Goal: Task Accomplishment & Management: Manage account settings

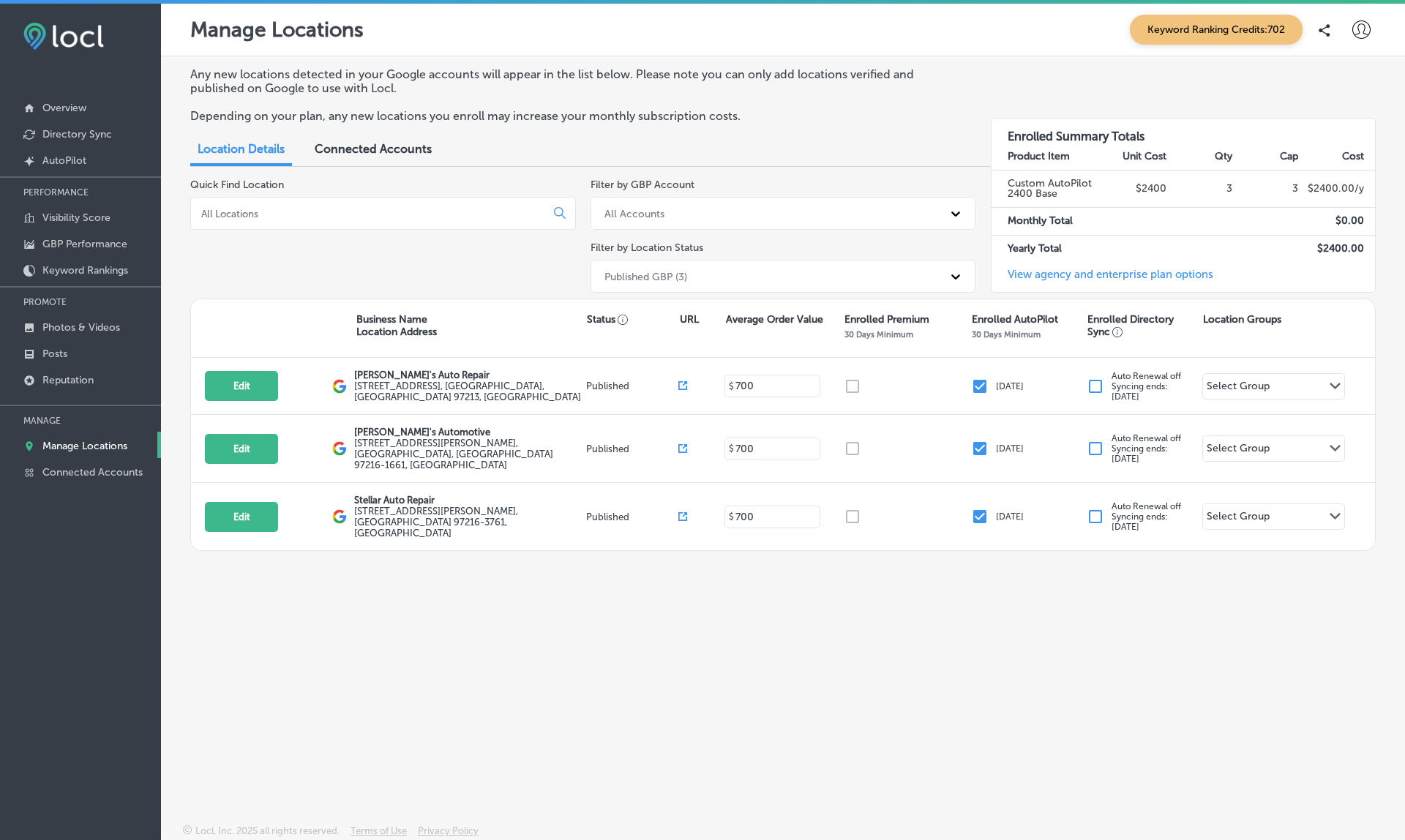
click at [1362, 30] on icon at bounding box center [1362, 29] width 18 height 18
click at [1347, 74] on p "My Account" at bounding box center [1341, 83] width 66 height 17
select select "US"
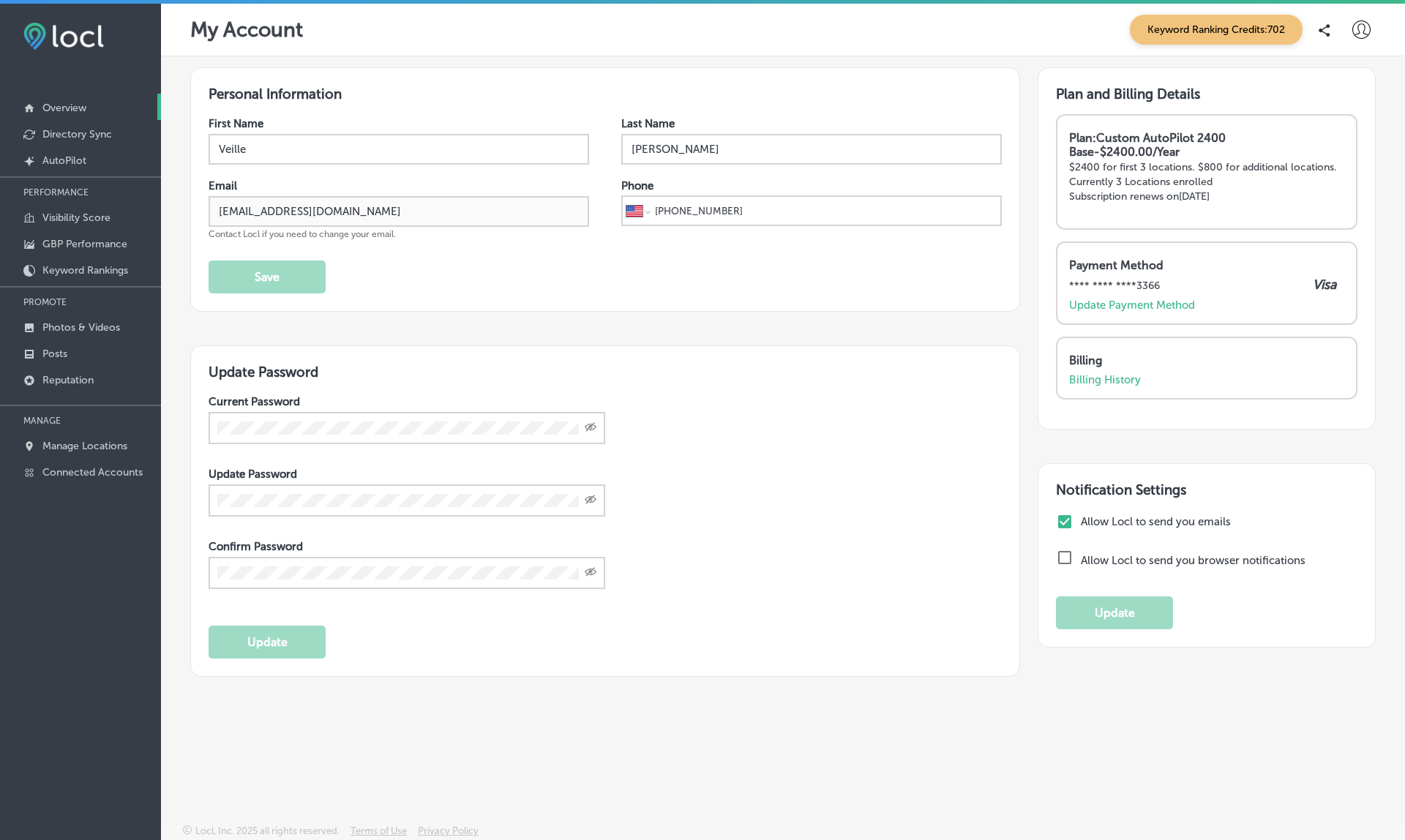
click at [51, 113] on p "Overview" at bounding box center [64, 107] width 43 height 13
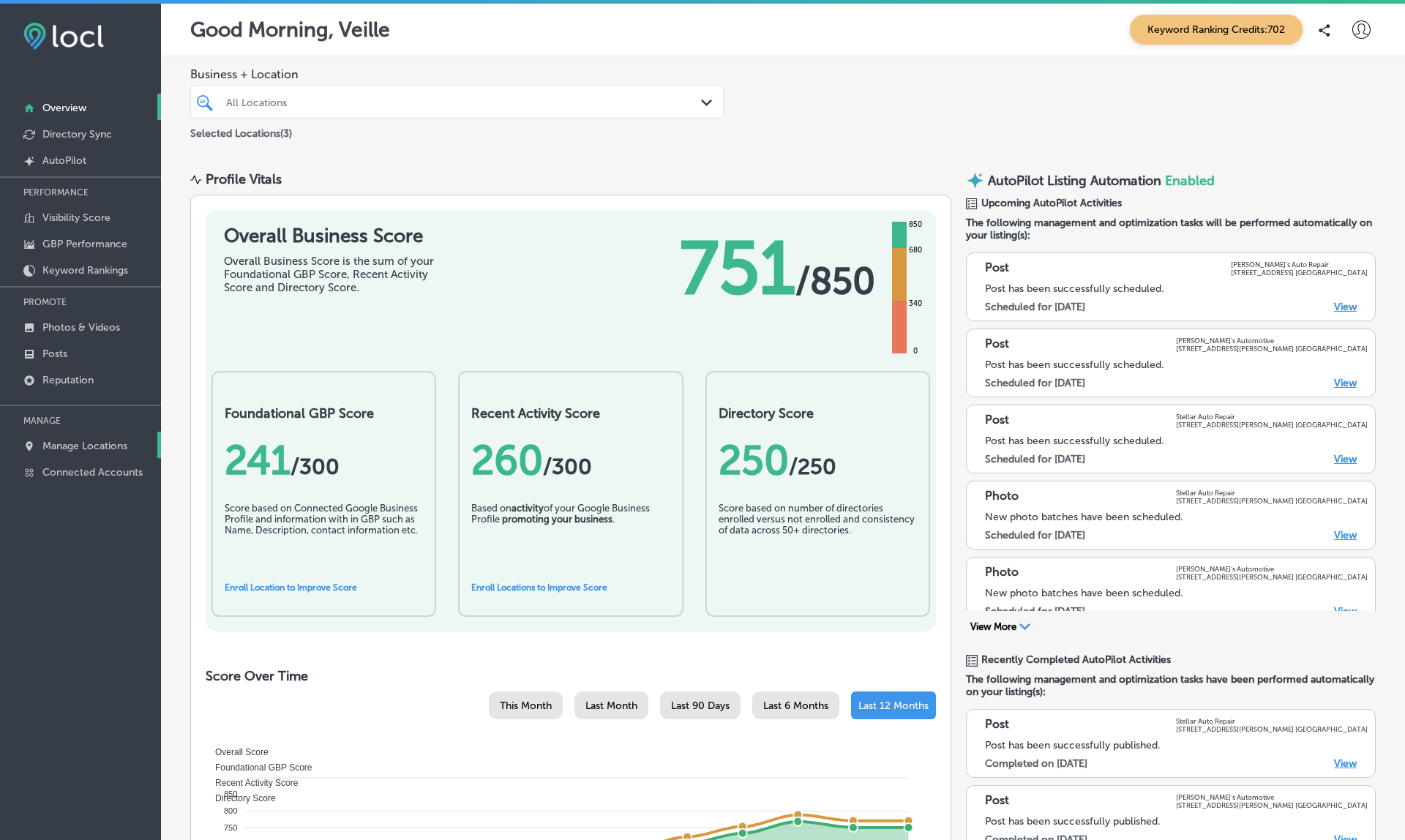
click at [98, 448] on p "Manage Locations" at bounding box center [85, 446] width 85 height 13
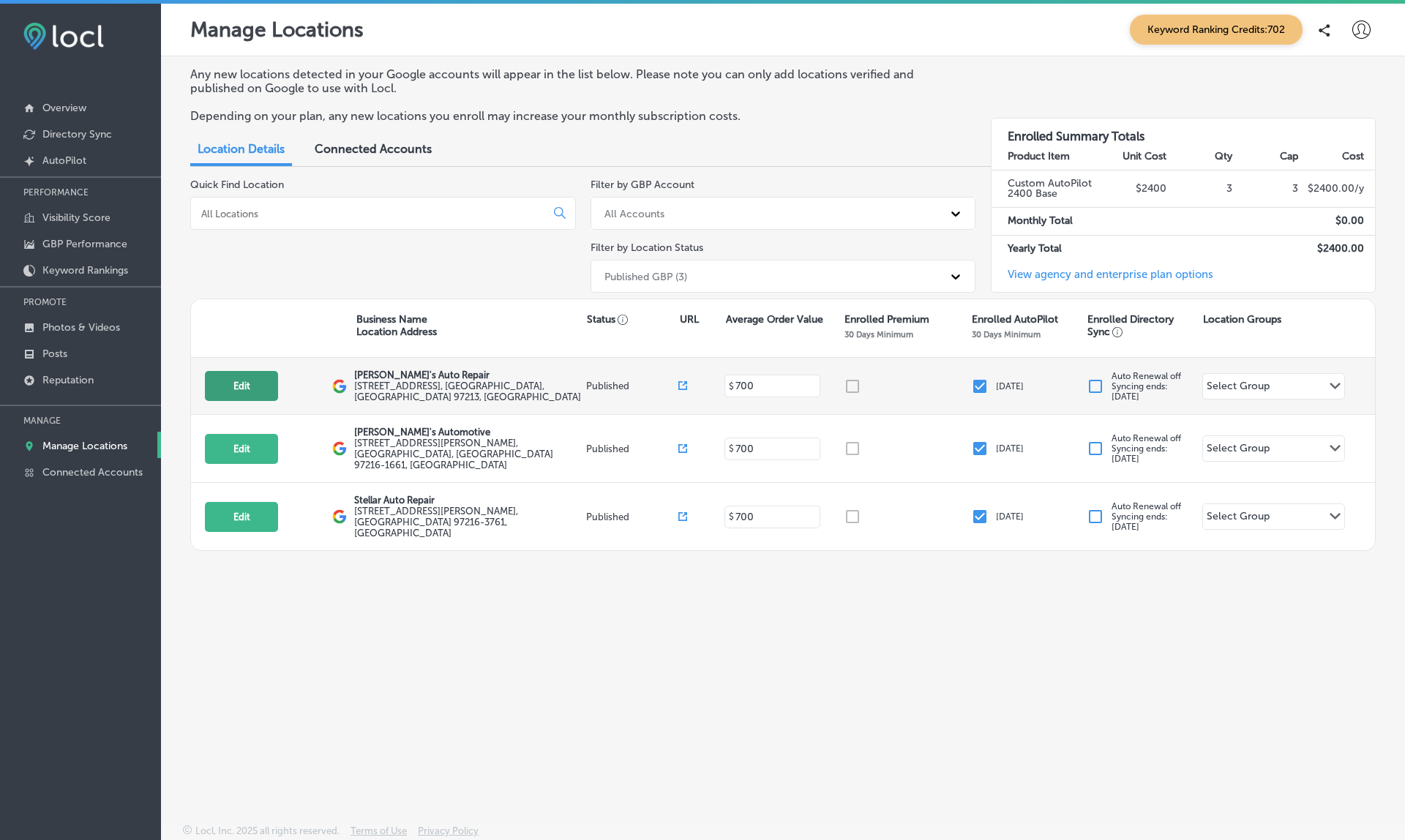
click at [268, 375] on button "Edit" at bounding box center [241, 385] width 73 height 30
select select "US"
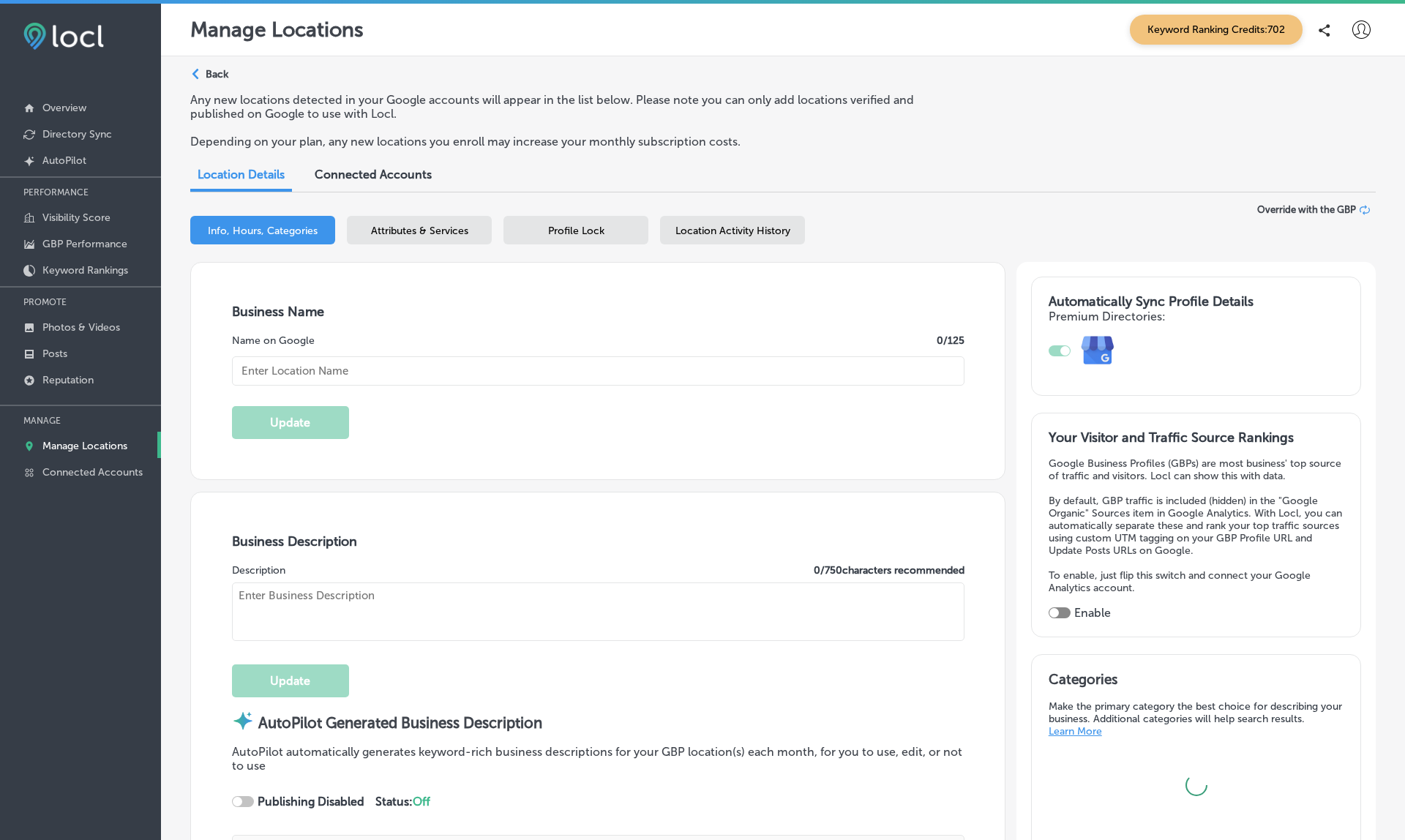
type input "Jolene's Auto Repair"
type textarea "At Jolene's Auto Repair, we elevate your auto care experience with top-notch se…"
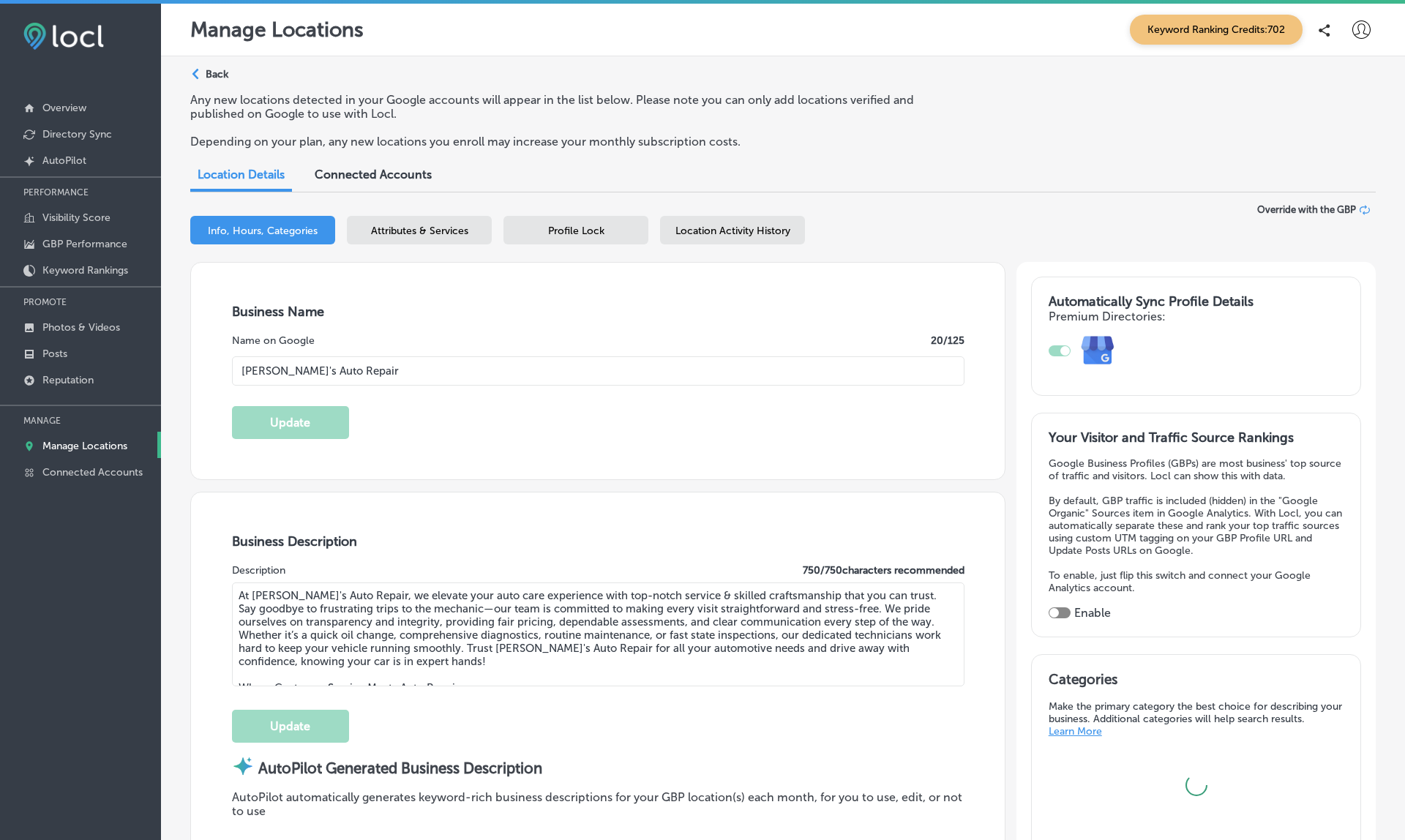
type textarea "At Jolene's Auto Repair, we elevate your auto care experience with top-notch se…"
type input "104 Ne 80th Ave"
type input "Portland"
type input "97213"
type input "US"
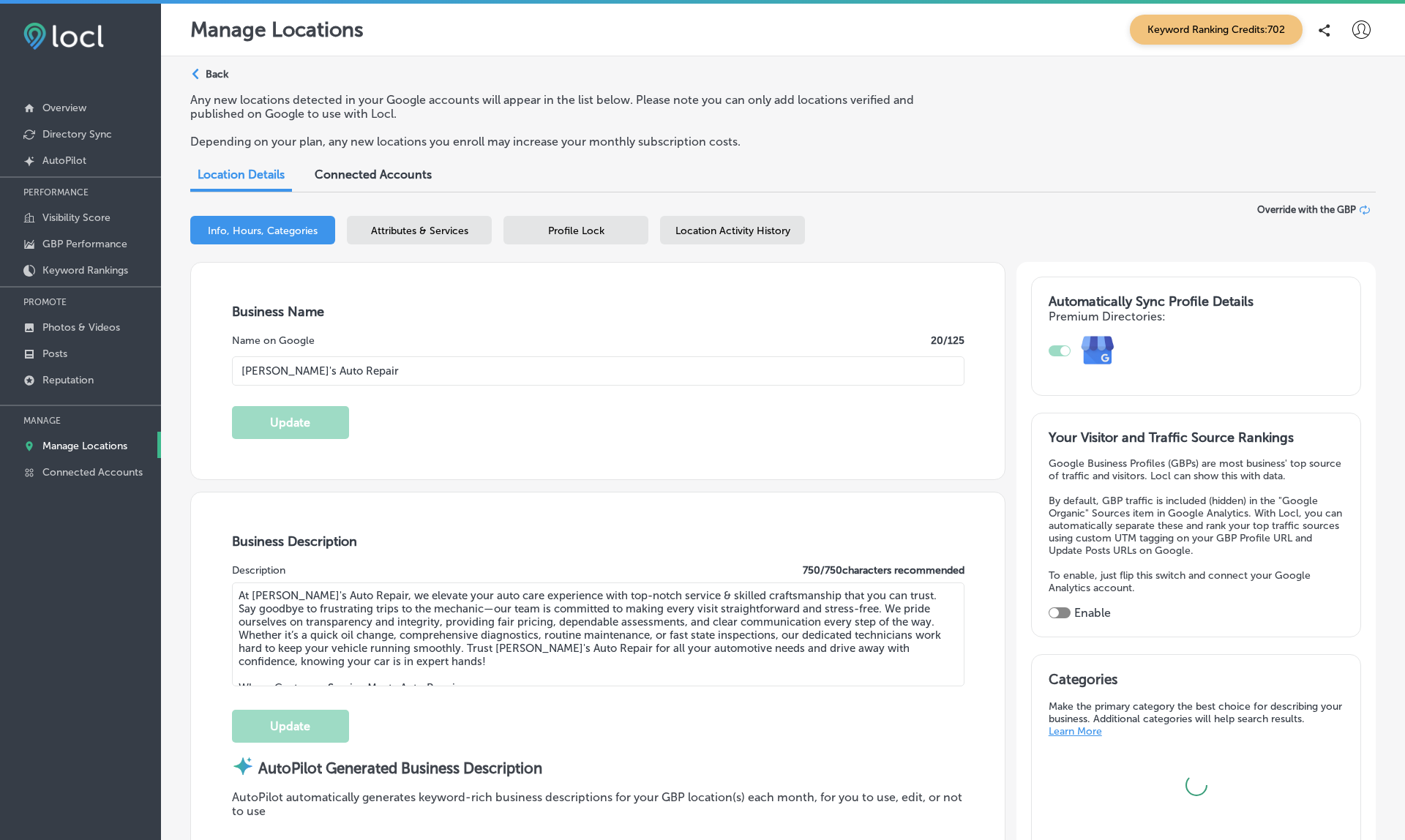
type input "https://jolenesautorepair.com/"
type input "+1 503 386 2857"
checkbox input "true"
click at [740, 233] on div "Location Activity History" at bounding box center [733, 231] width 145 height 29
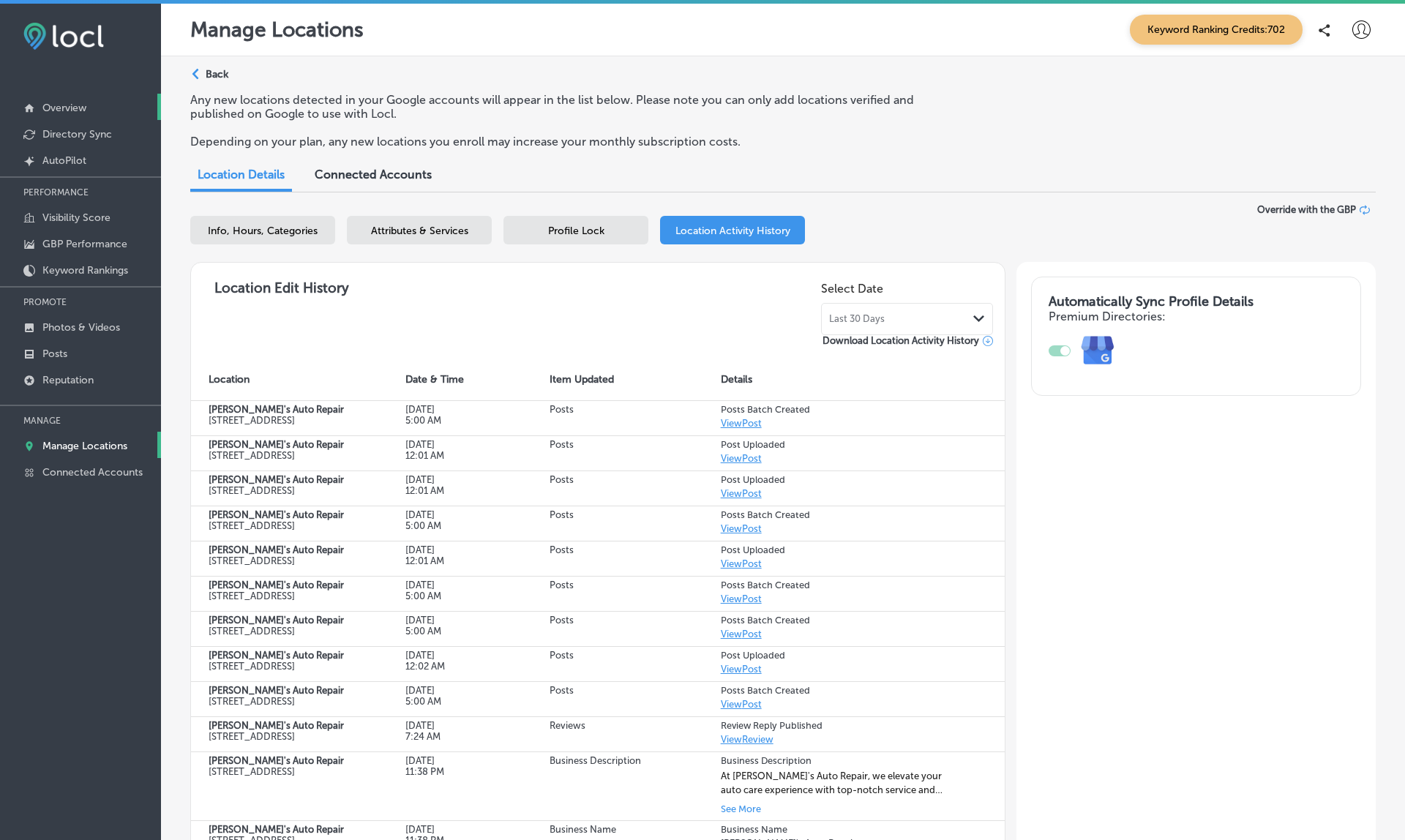
click at [71, 107] on p "Overview" at bounding box center [64, 107] width 43 height 13
click at [96, 447] on p "Manage Locations" at bounding box center [85, 446] width 85 height 13
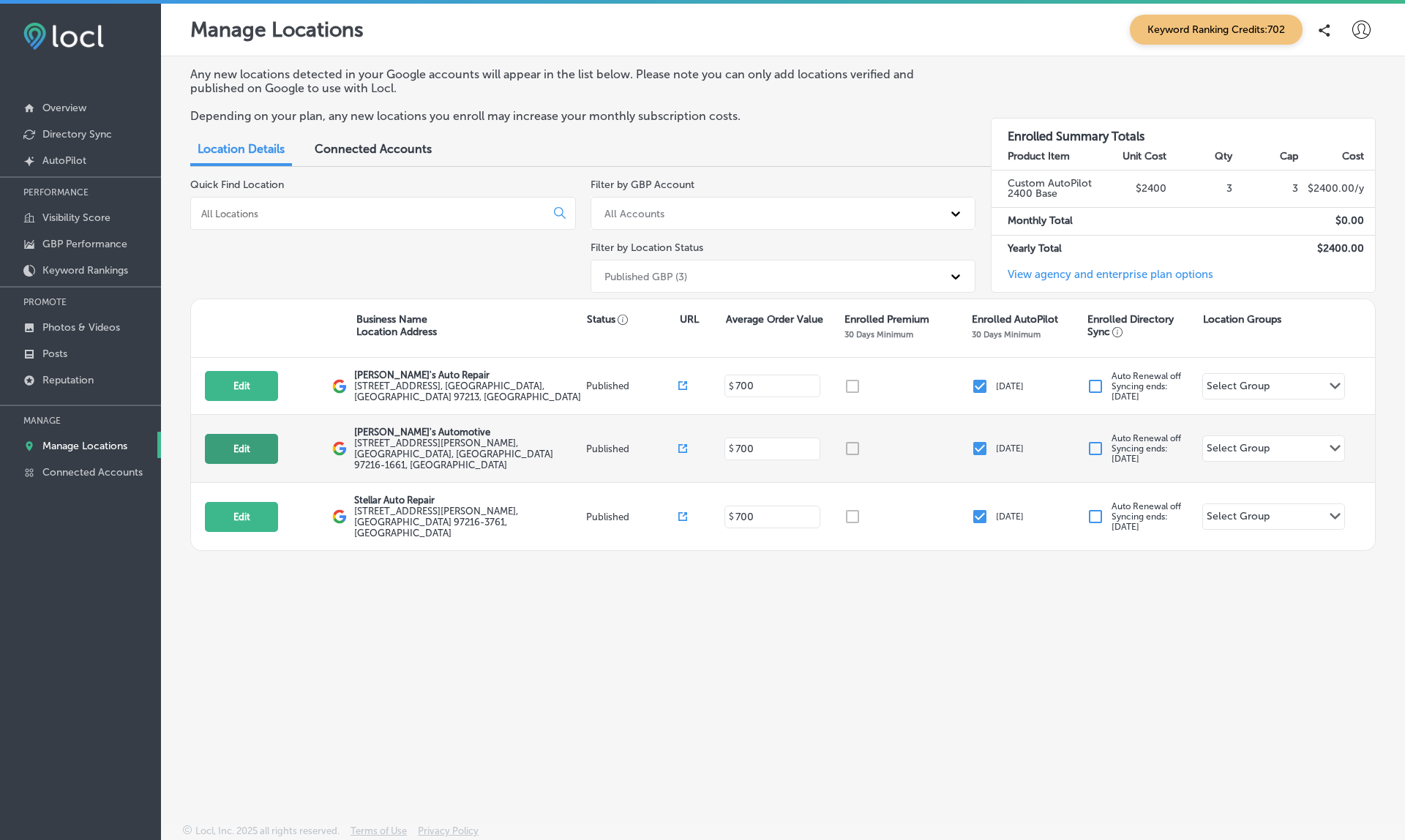
click at [235, 437] on button "Edit" at bounding box center [241, 449] width 73 height 30
select select "US"
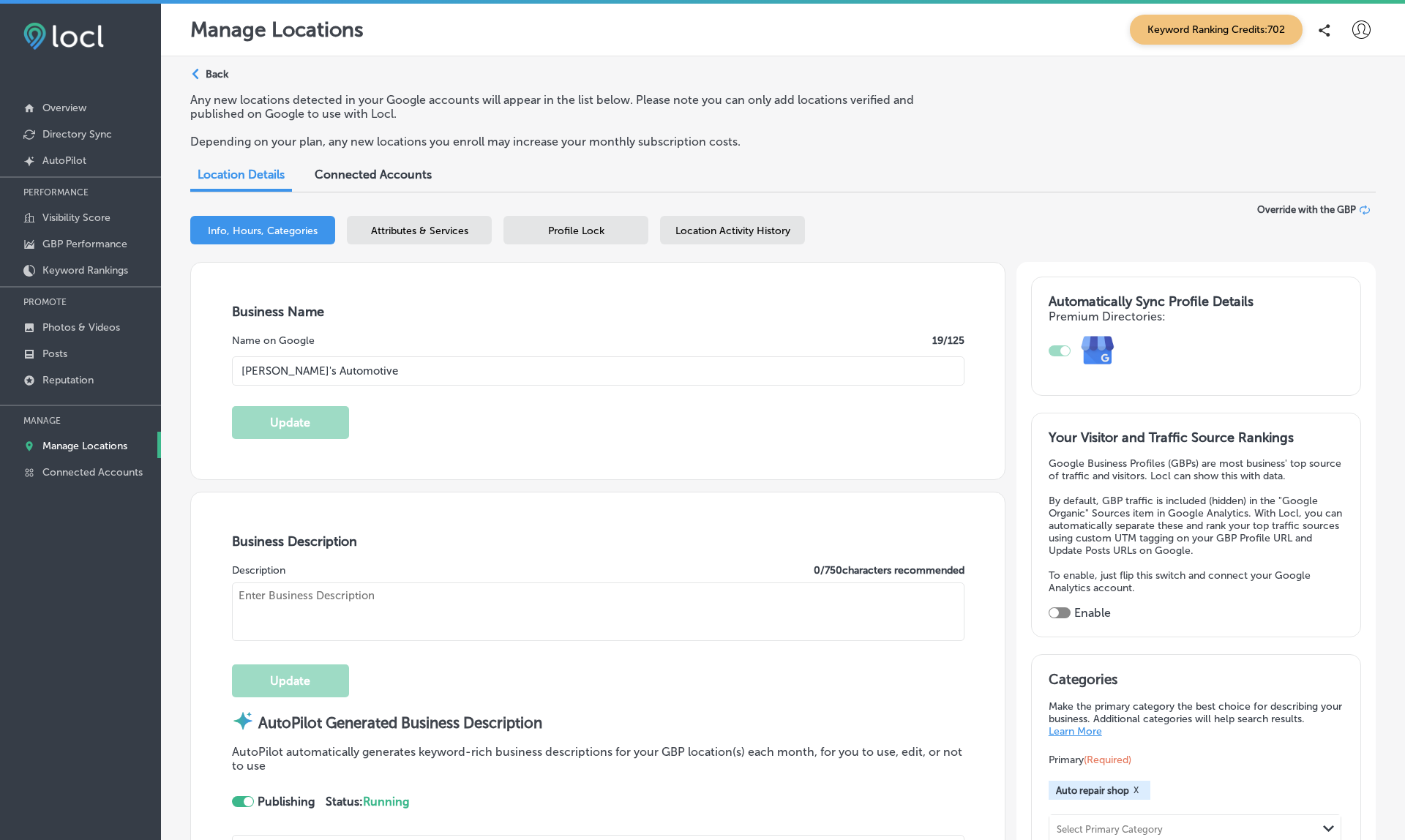
type input "Arthur's Automotive"
checkbox input "true"
type textarea "Arthur's Automotive has been your trusted auto repair partner since 2006. Our A…"
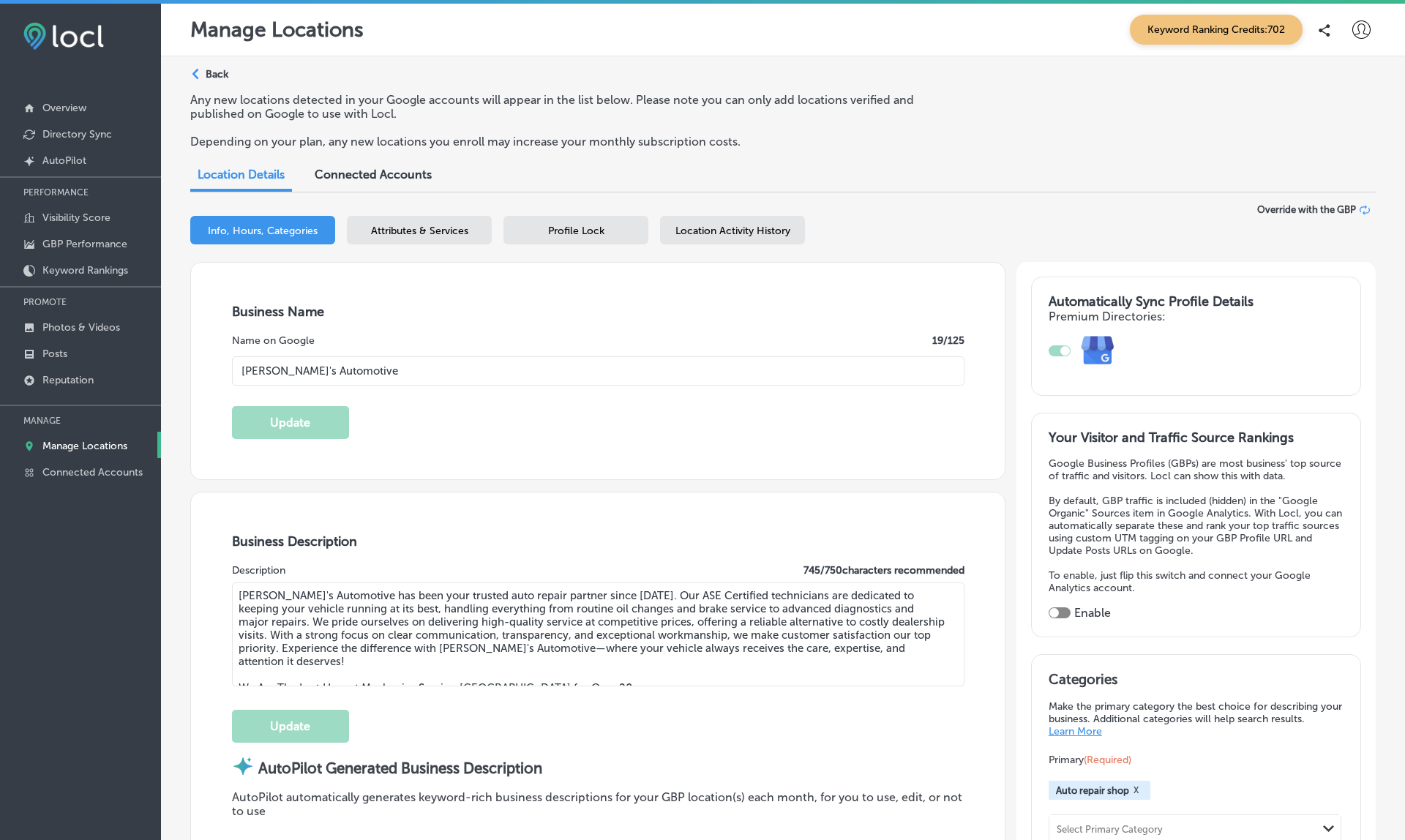
type textarea "Arthur's Automotive has been your trusted auto repair partner since 2006. Our A…"
type input "8804 Southeast Stark Street"
type input "Portland"
type input "97216-1661"
type input "US"
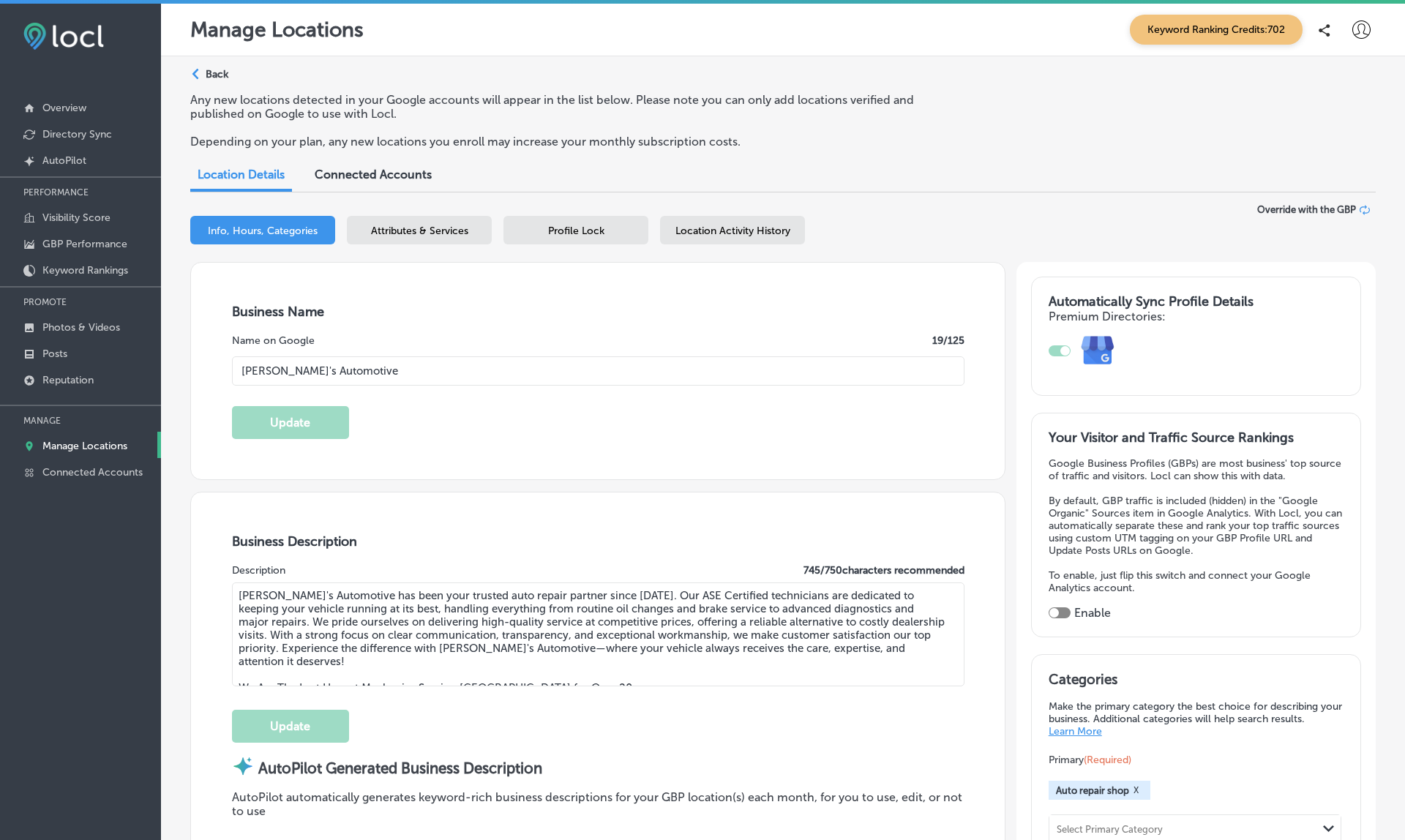
type input "https://arthursautomotive.com/"
type input "+1 503 517 0950"
select select "US"
click at [760, 217] on div "Location Activity History" at bounding box center [733, 231] width 145 height 29
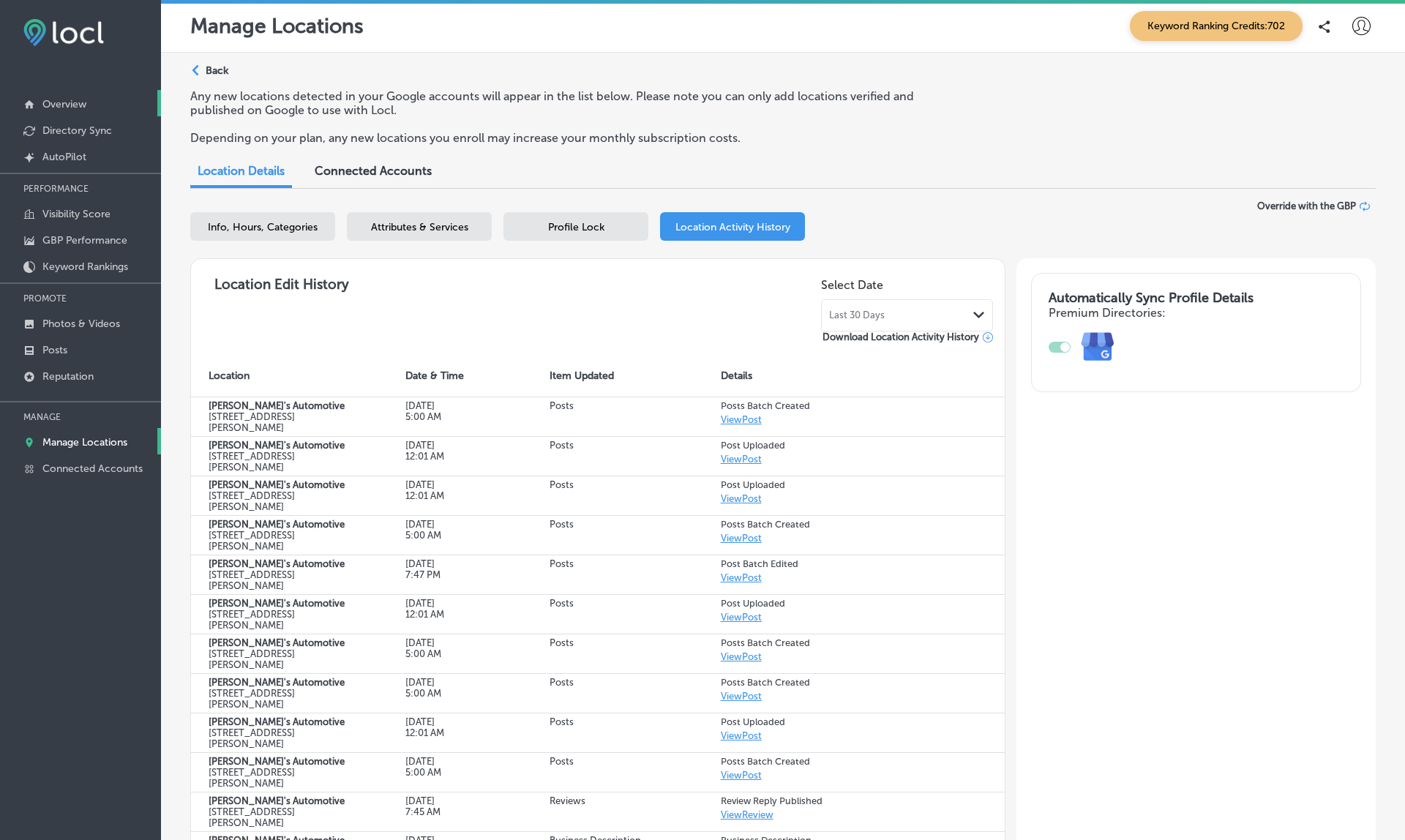
click at [80, 96] on link "Overview" at bounding box center [80, 102] width 161 height 26
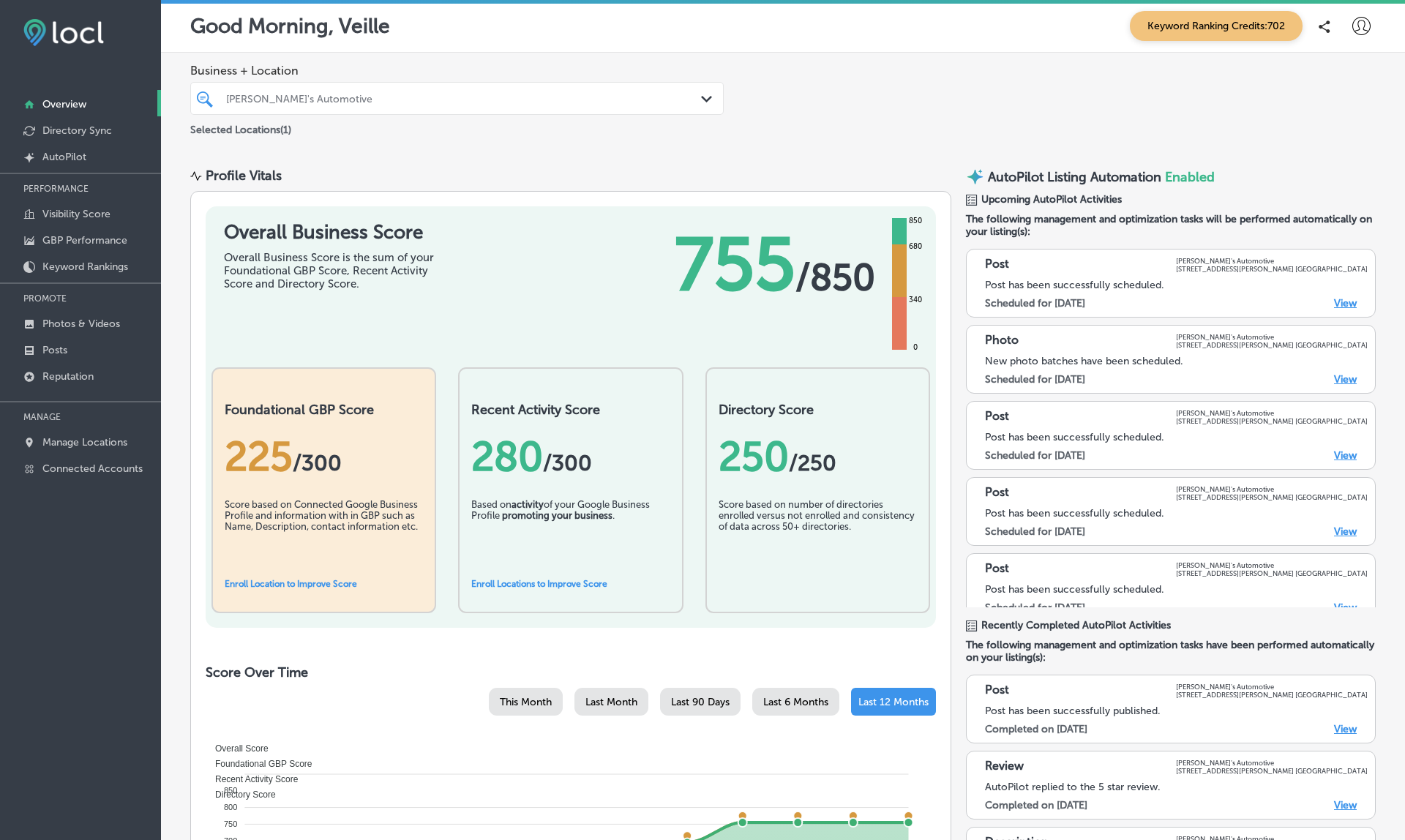
click at [459, 85] on div "Arthur's Automotive Path Created with Sketch." at bounding box center [457, 98] width 534 height 33
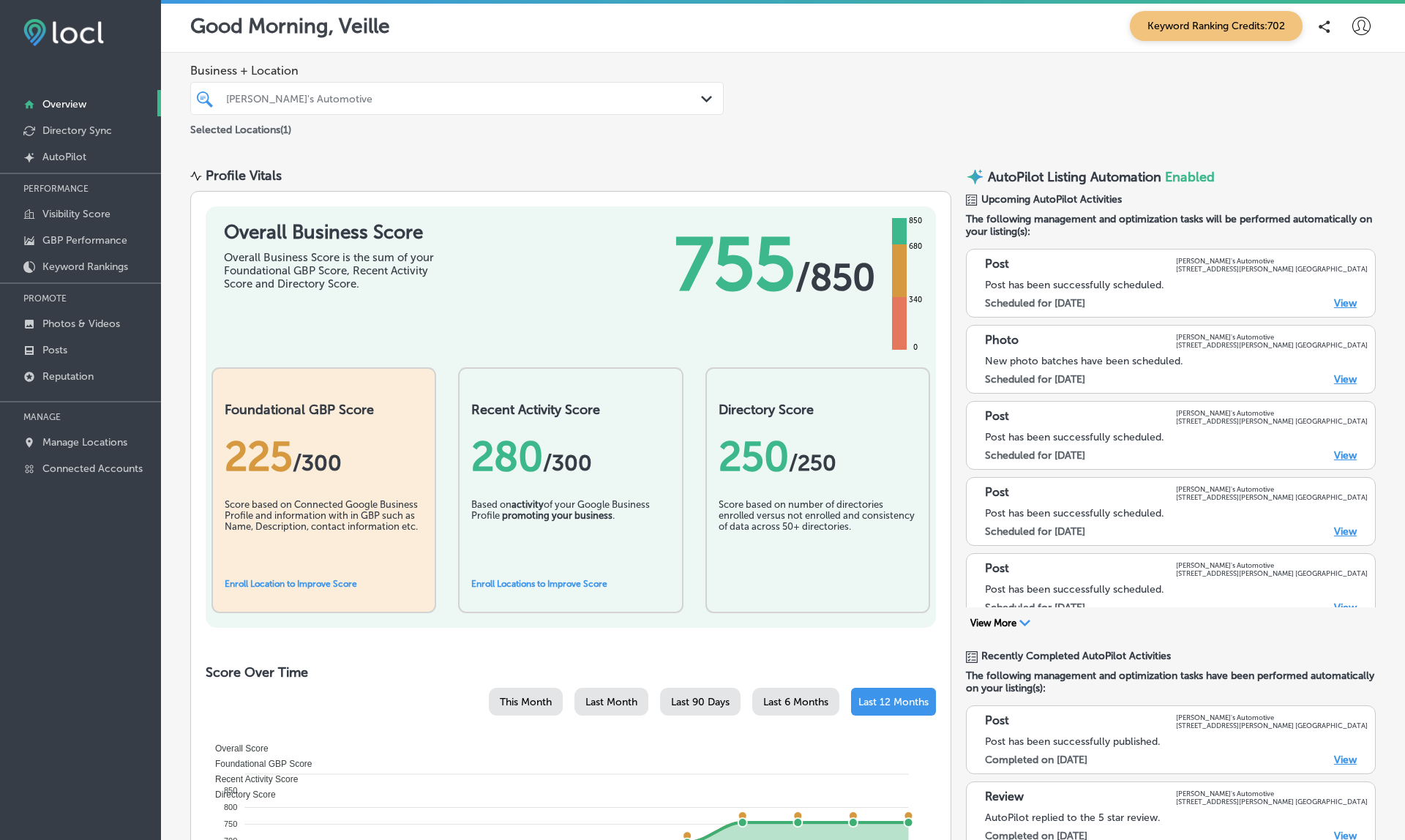
click at [301, 91] on div at bounding box center [435, 98] width 419 height 19
click at [301, 96] on div "Arthur's Automotive" at bounding box center [464, 98] width 476 height 13
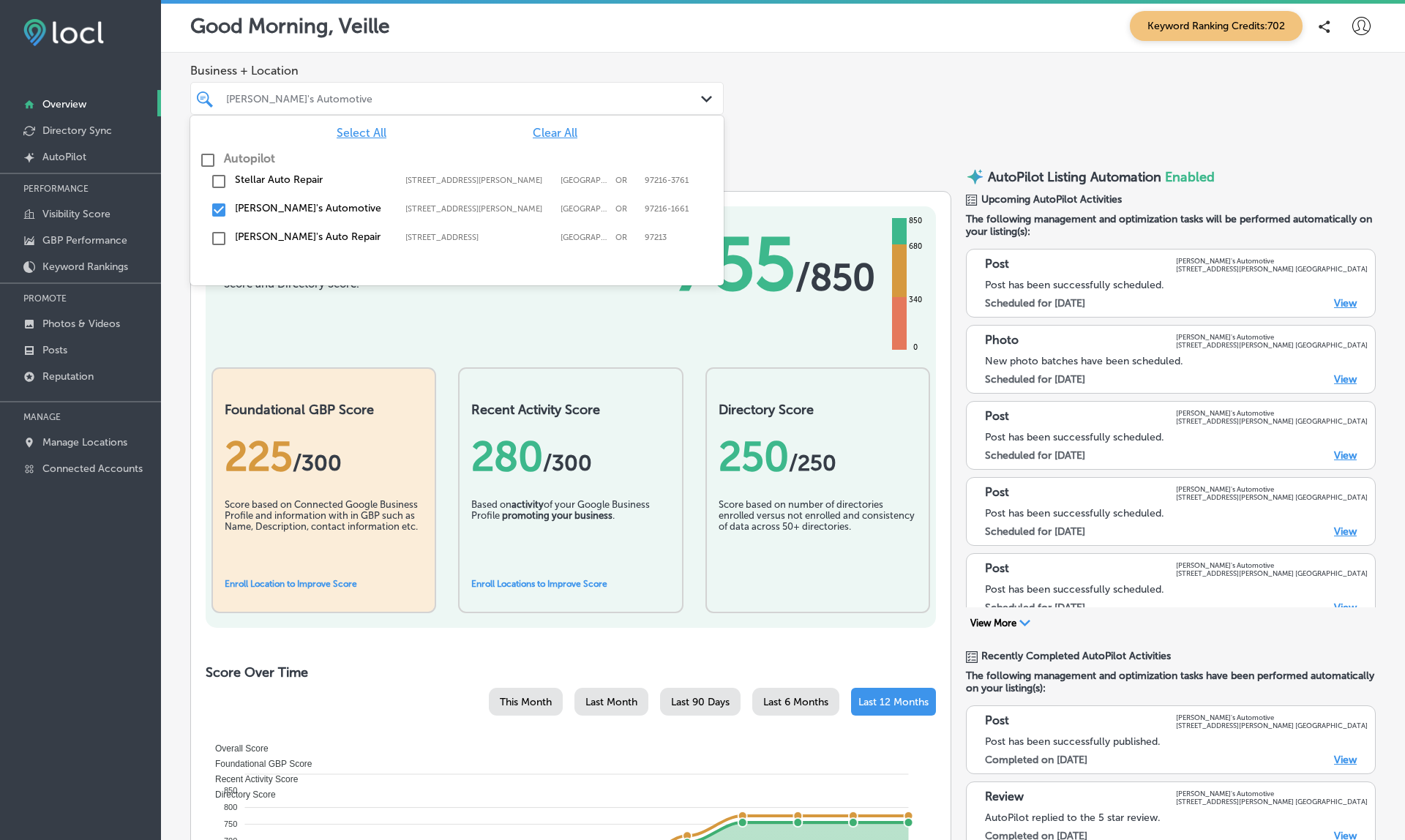
click at [274, 185] on div "Stellar Auto Repair 11801 SE Stark St, Portland, OR, 97216-3761 11801 SE Stark …" at bounding box center [457, 182] width 521 height 22
click at [270, 222] on div "Arthur's Automotive 8804 Southeast Stark Street, Portland, OR, 97216-1661 8804 …" at bounding box center [457, 210] width 534 height 29
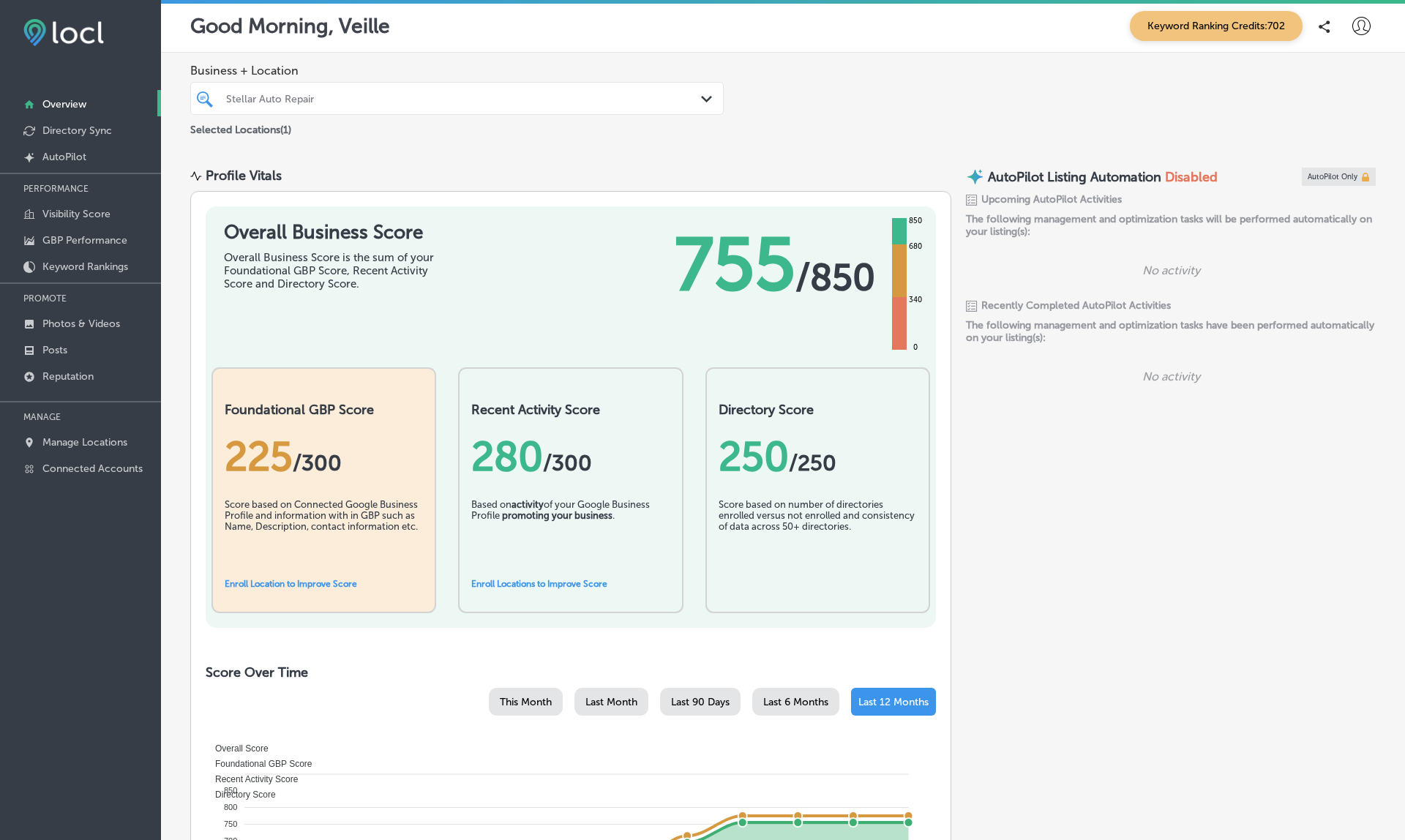
click at [969, 117] on div "Business + Location Stellar Auto Repair Path Created with Sketch. Selected Loca…" at bounding box center [783, 101] width 1245 height 97
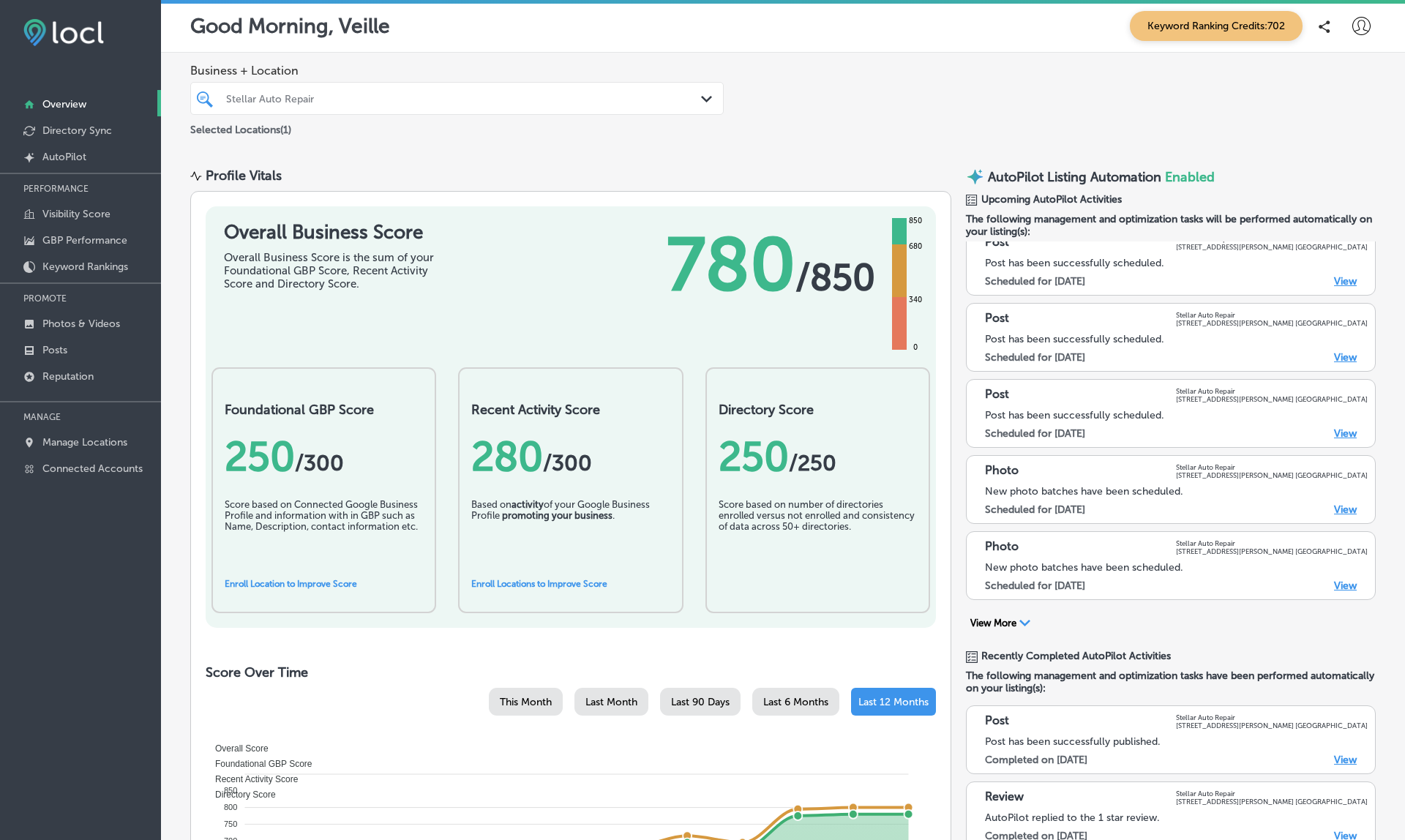
click at [1014, 623] on button "View More Path Created with Sketch." at bounding box center [1000, 624] width 69 height 14
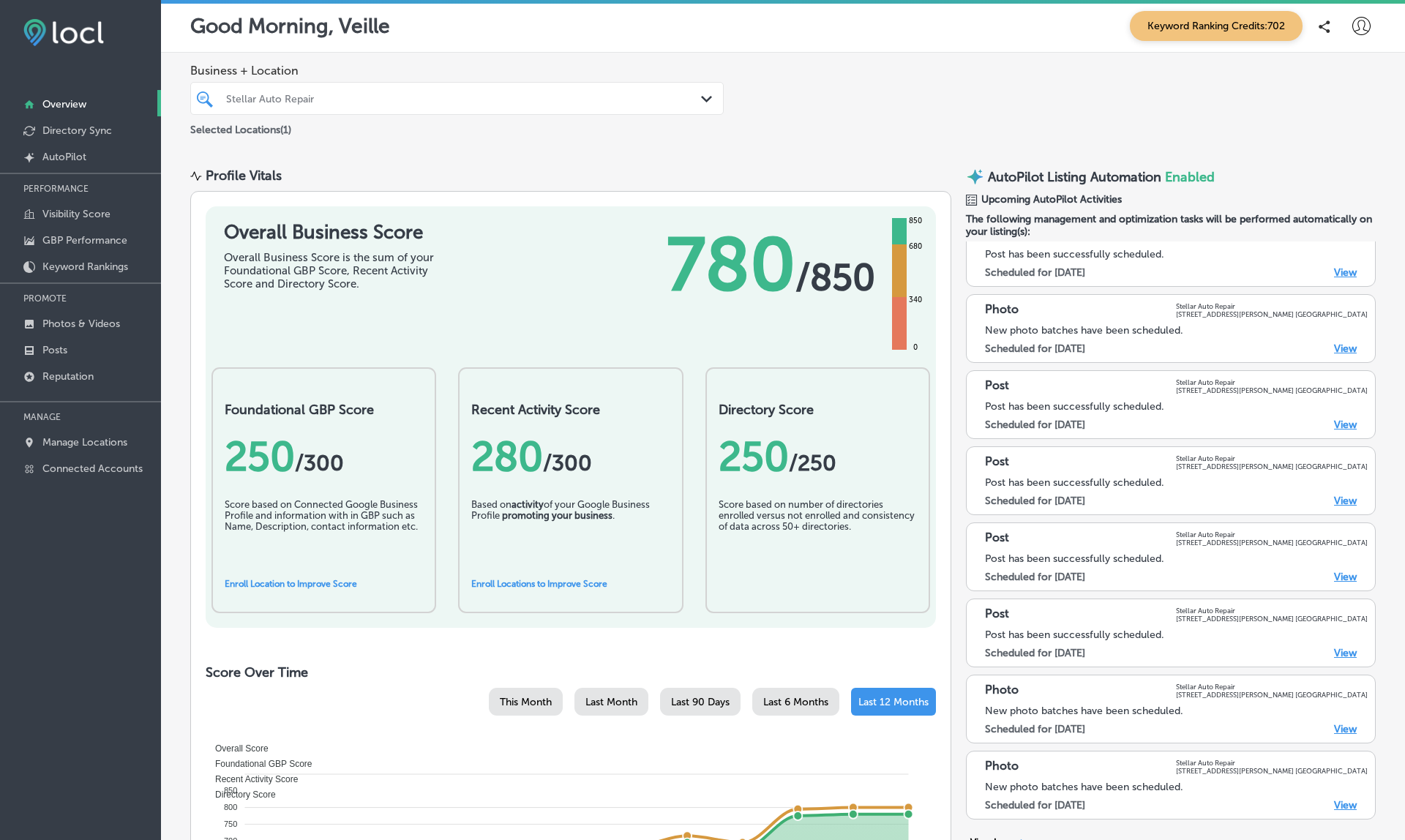
scroll to position [-7, 0]
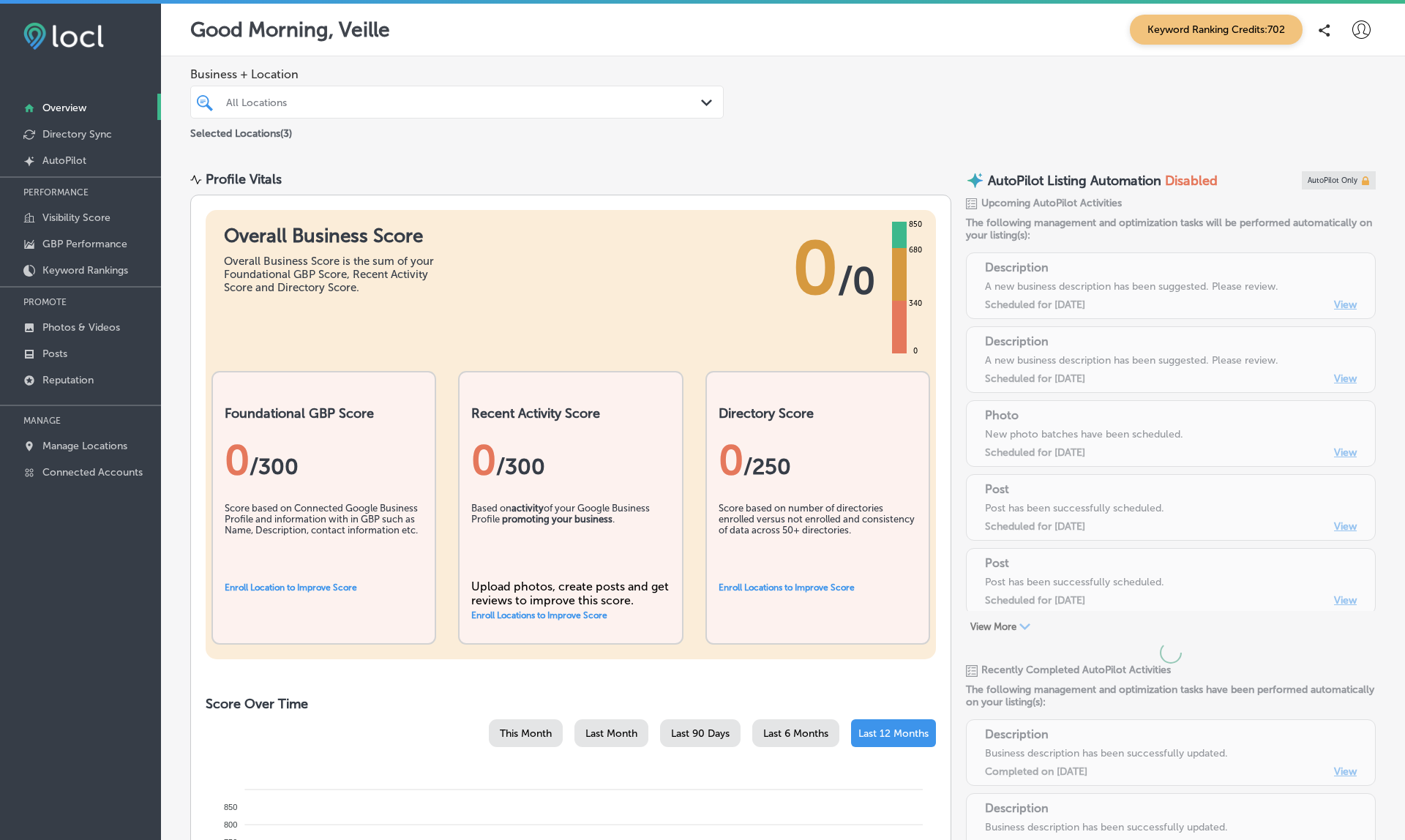
click at [517, 108] on div at bounding box center [435, 102] width 419 height 19
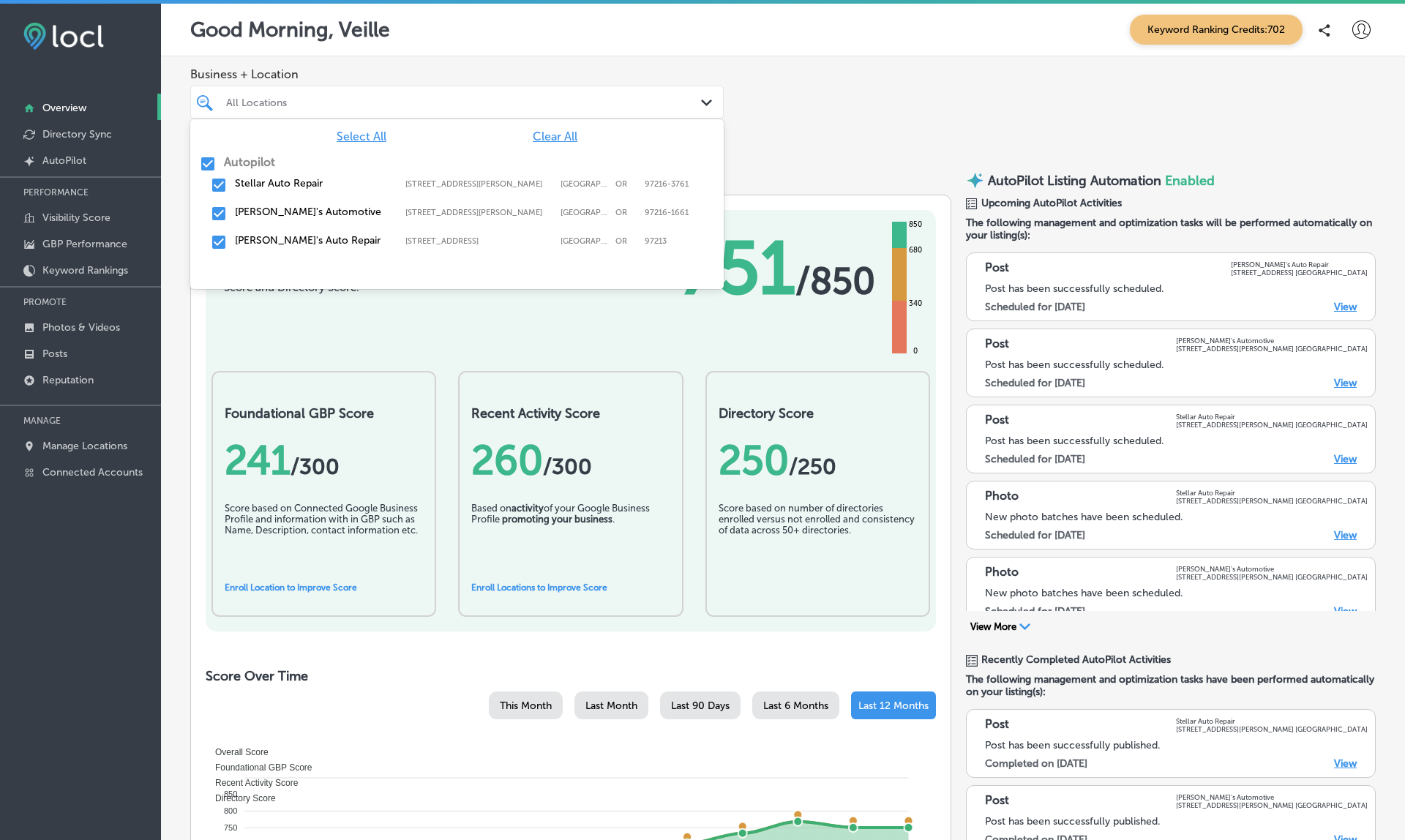
click at [262, 188] on div "Stellar Auto Repair 11801 SE Stark St, Portland, OR, 97216-3761 11801 SE Stark …" at bounding box center [457, 184] width 521 height 22
click at [255, 185] on label "Stellar Auto Repair" at bounding box center [312, 182] width 155 height 13
click at [255, 210] on label "Arthur's Automotive" at bounding box center [312, 211] width 155 height 13
click at [839, 137] on div "Business + Location option 8804 Southeast Stark Street, deselected. option 8804…" at bounding box center [783, 104] width 1245 height 97
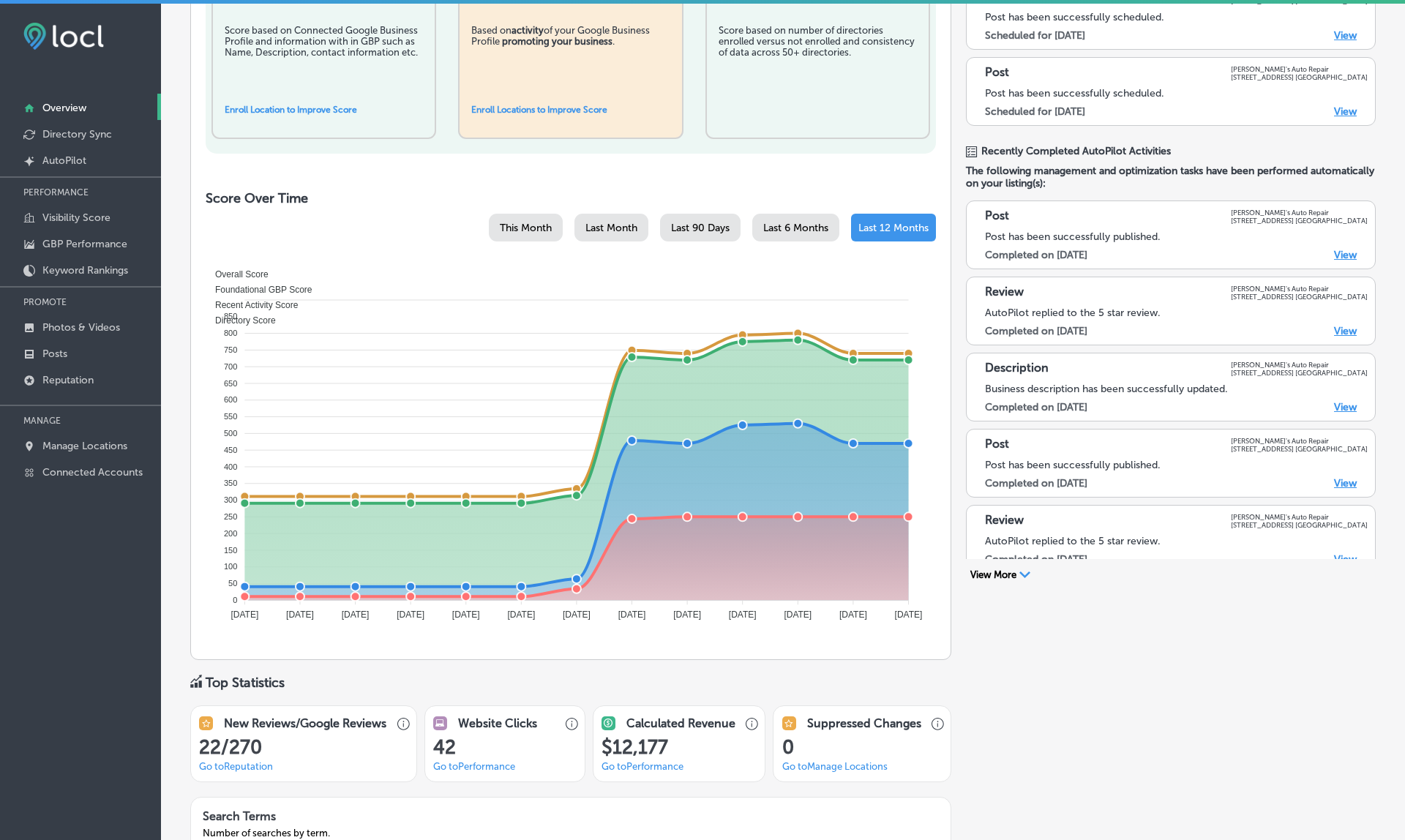
scroll to position [470, 0]
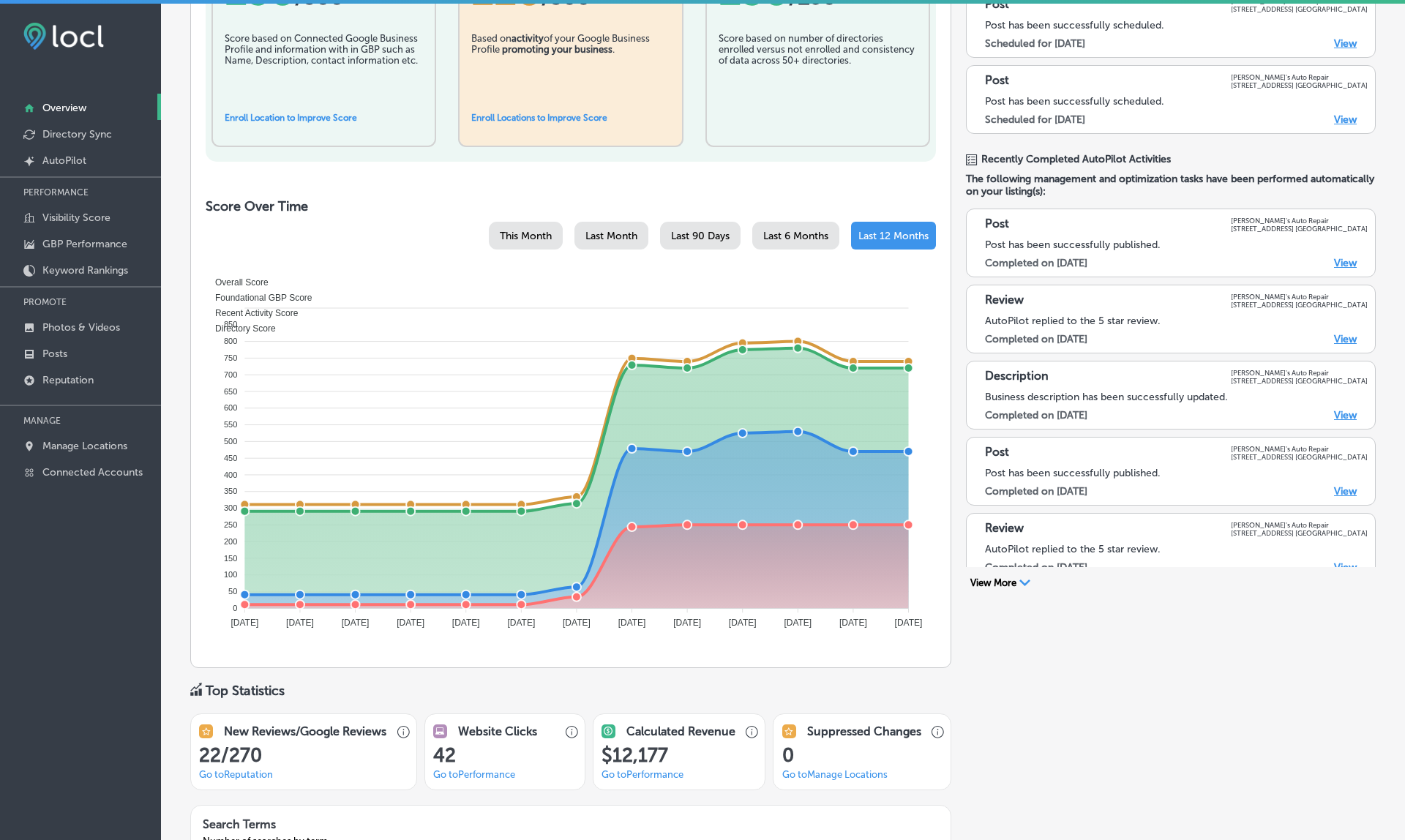
drag, startPoint x: 1054, startPoint y: 415, endPoint x: 1115, endPoint y: 419, distance: 61.1
click at [1115, 419] on div "Completed on 8/10/2025 View" at bounding box center [1170, 415] width 372 height 13
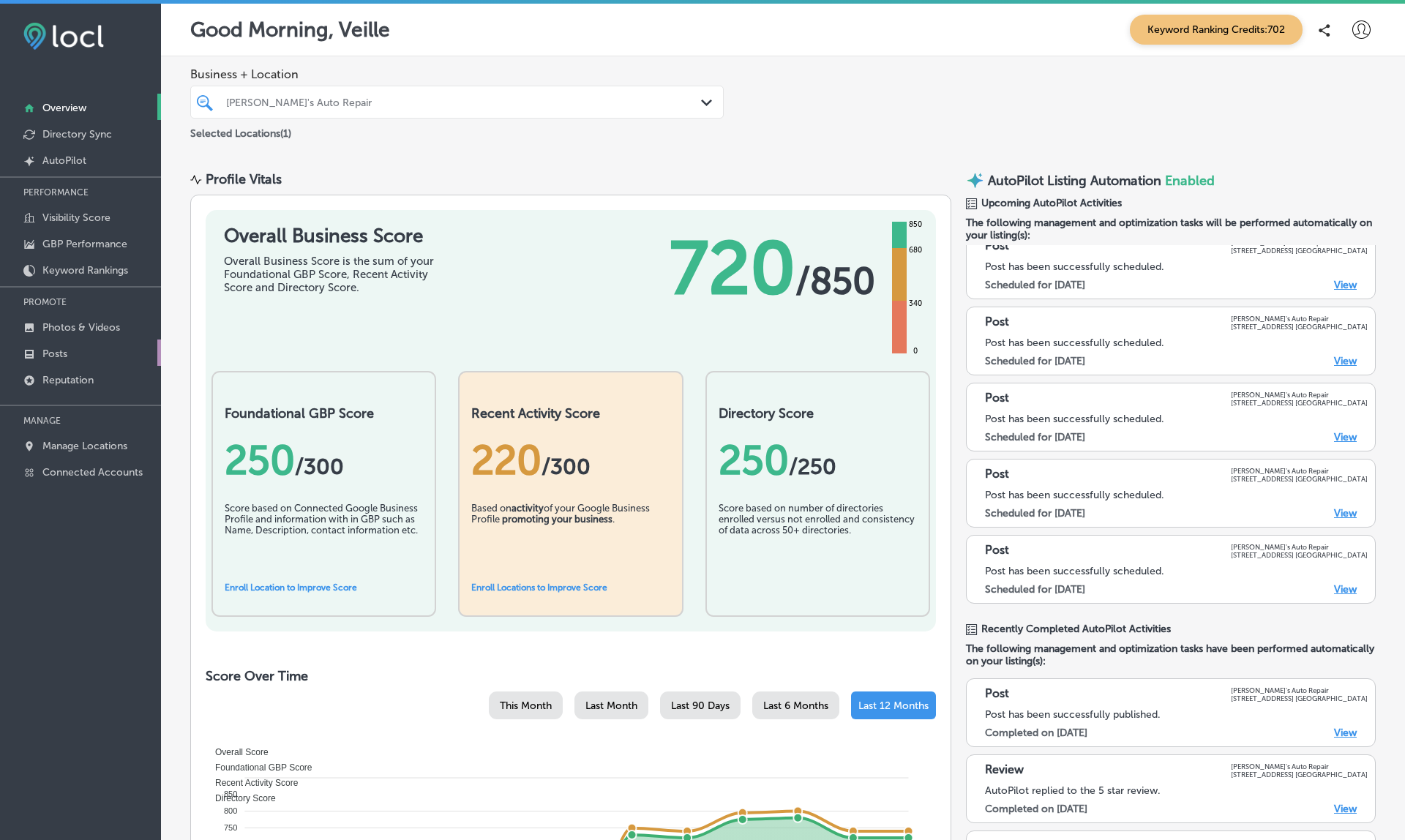
scroll to position [0, 0]
click at [444, 107] on div "Jolene's Auto Repair" at bounding box center [464, 101] width 476 height 13
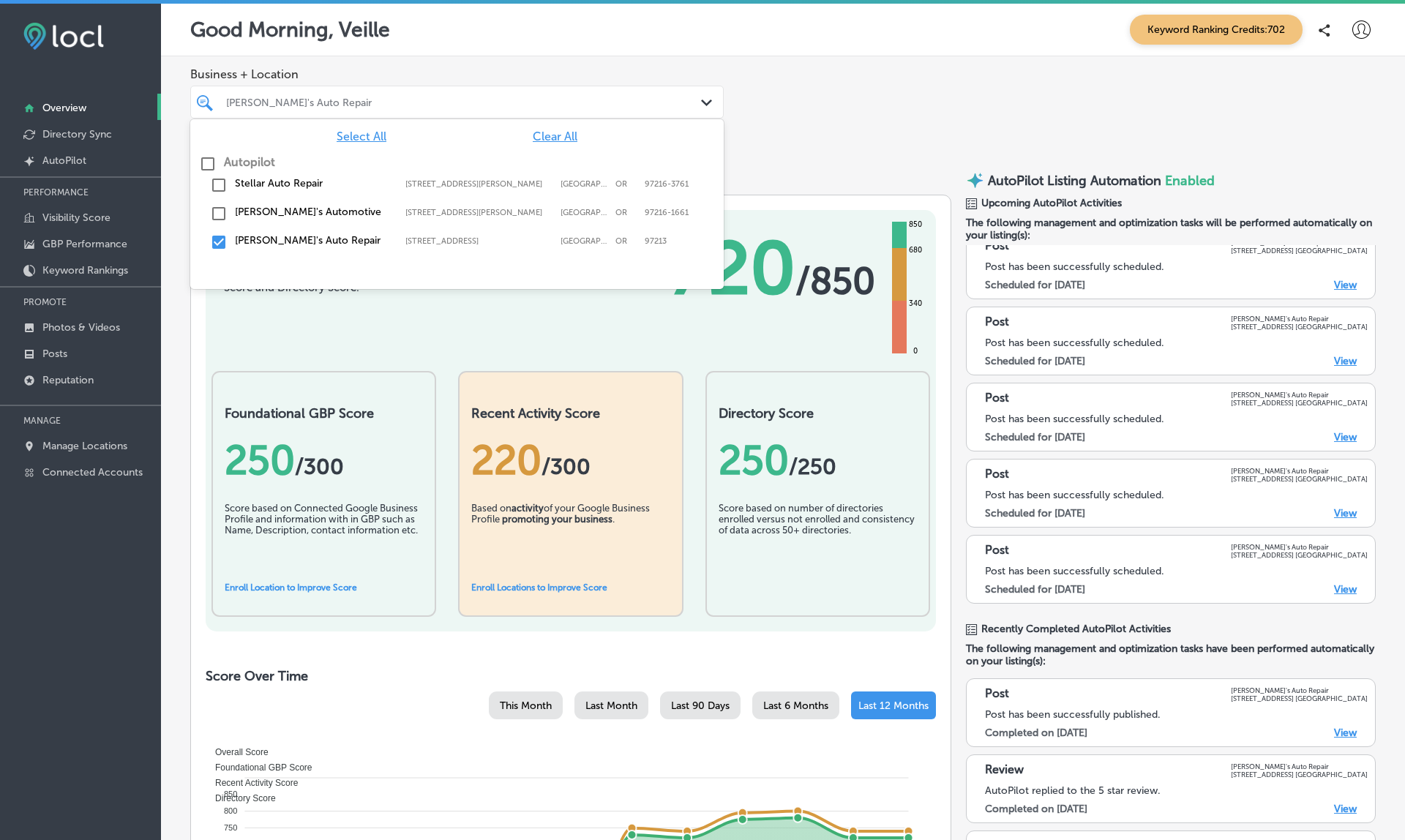
click at [260, 238] on label "Jolene's Auto Repair" at bounding box center [312, 240] width 155 height 13
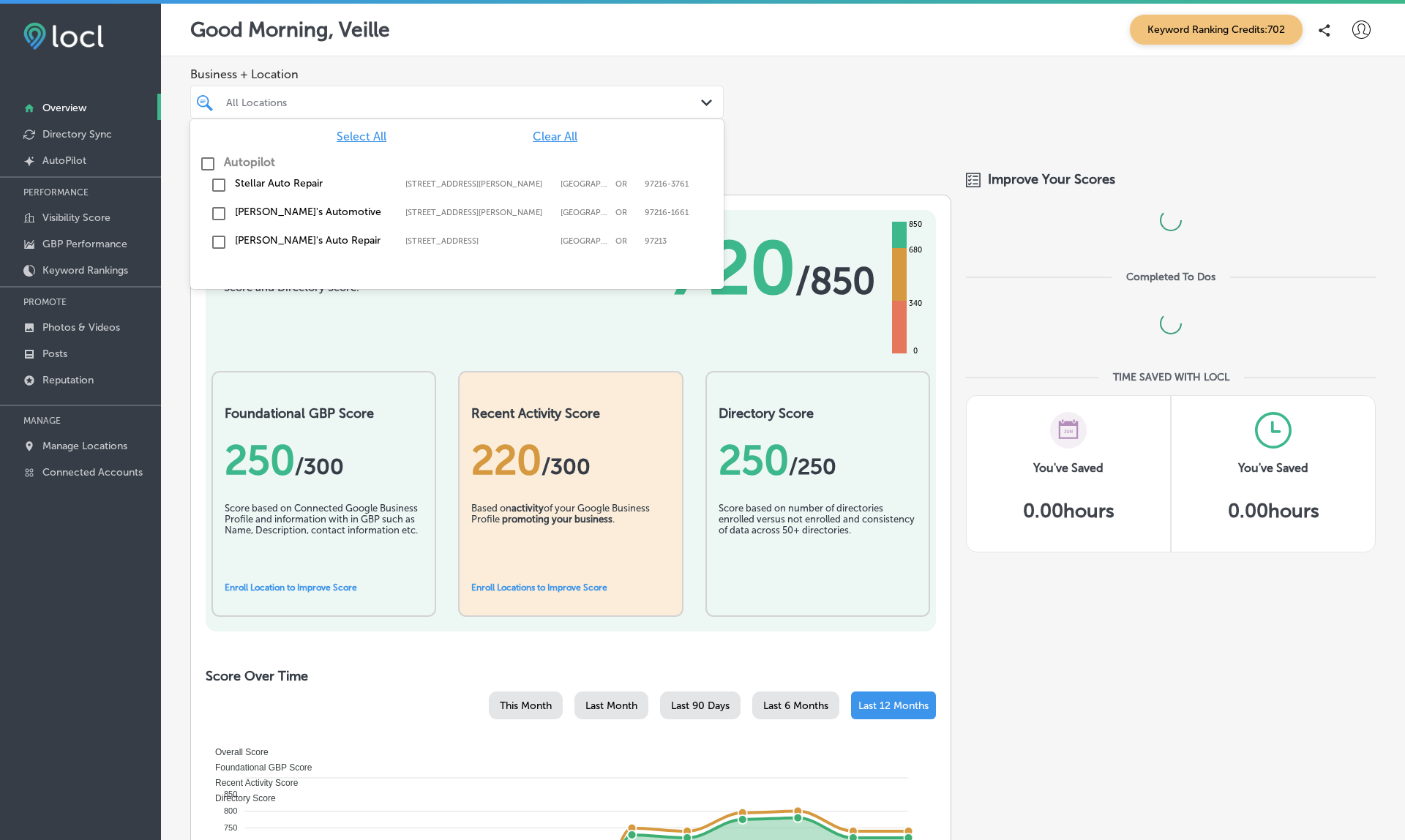
click at [267, 209] on label "Arthur's Automotive" at bounding box center [312, 211] width 155 height 13
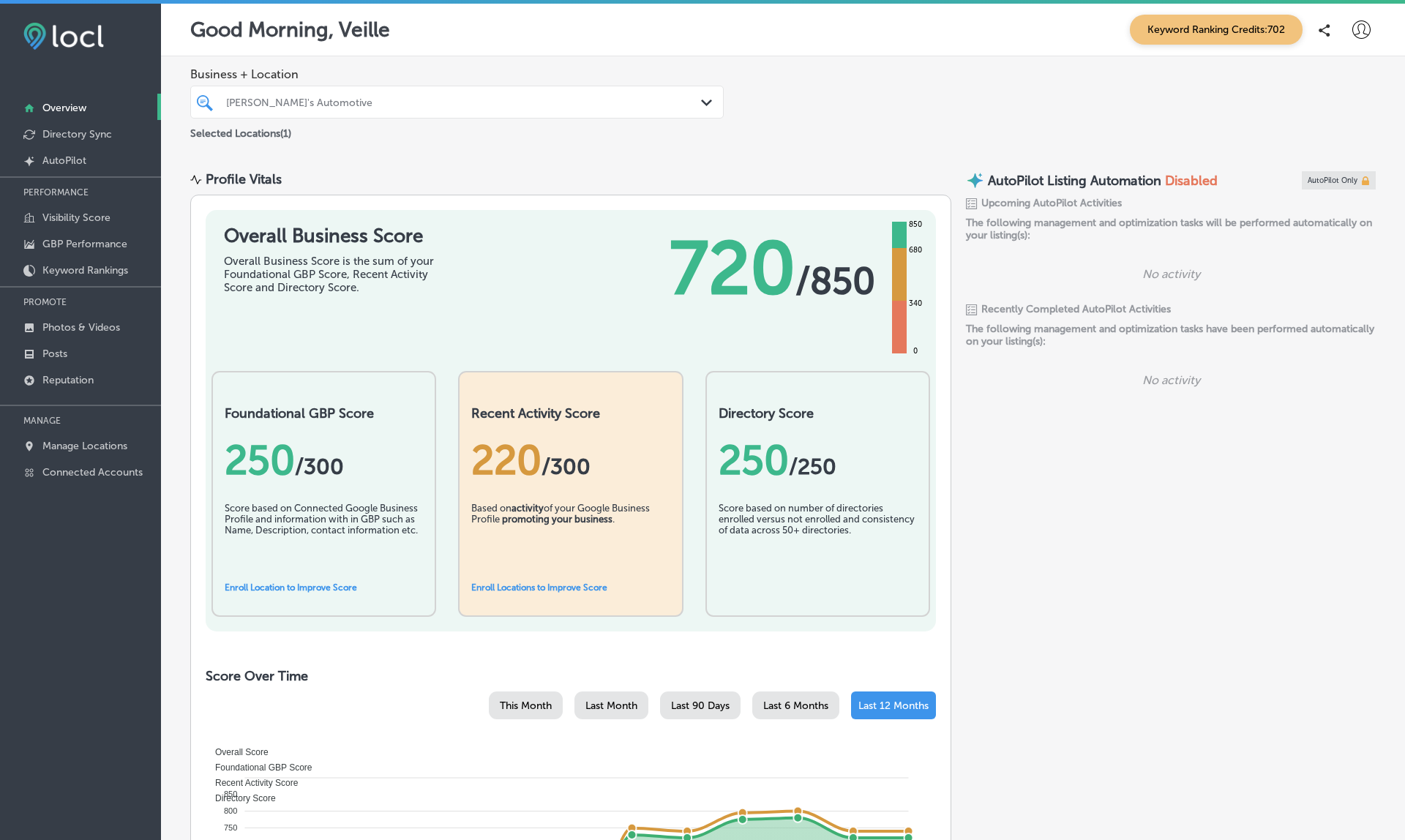
click at [781, 142] on div "Business + Location Arthur's Automotive Path Created with Sketch. Selected Loca…" at bounding box center [783, 104] width 1245 height 97
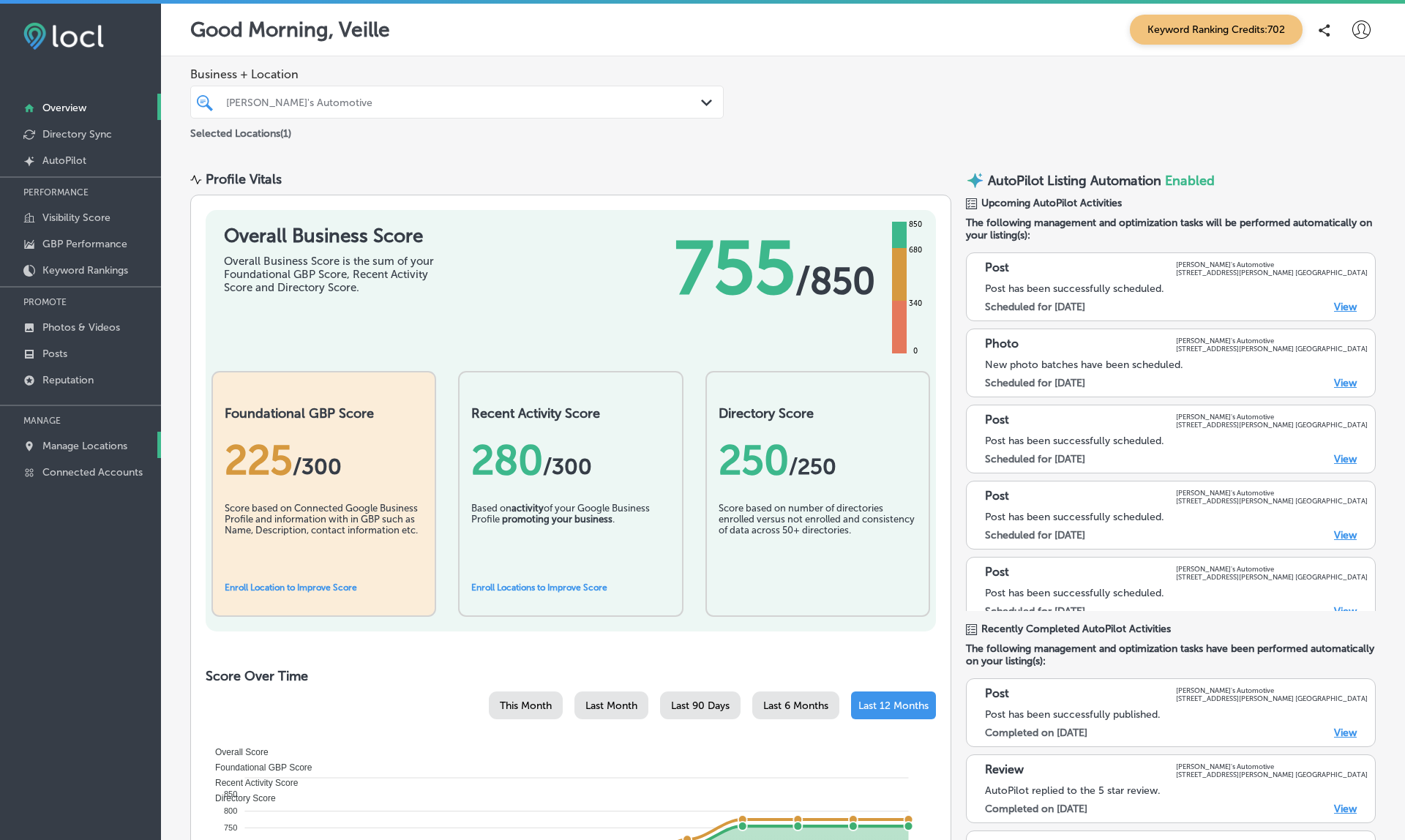
click at [95, 455] on link "Manage Locations" at bounding box center [80, 444] width 161 height 26
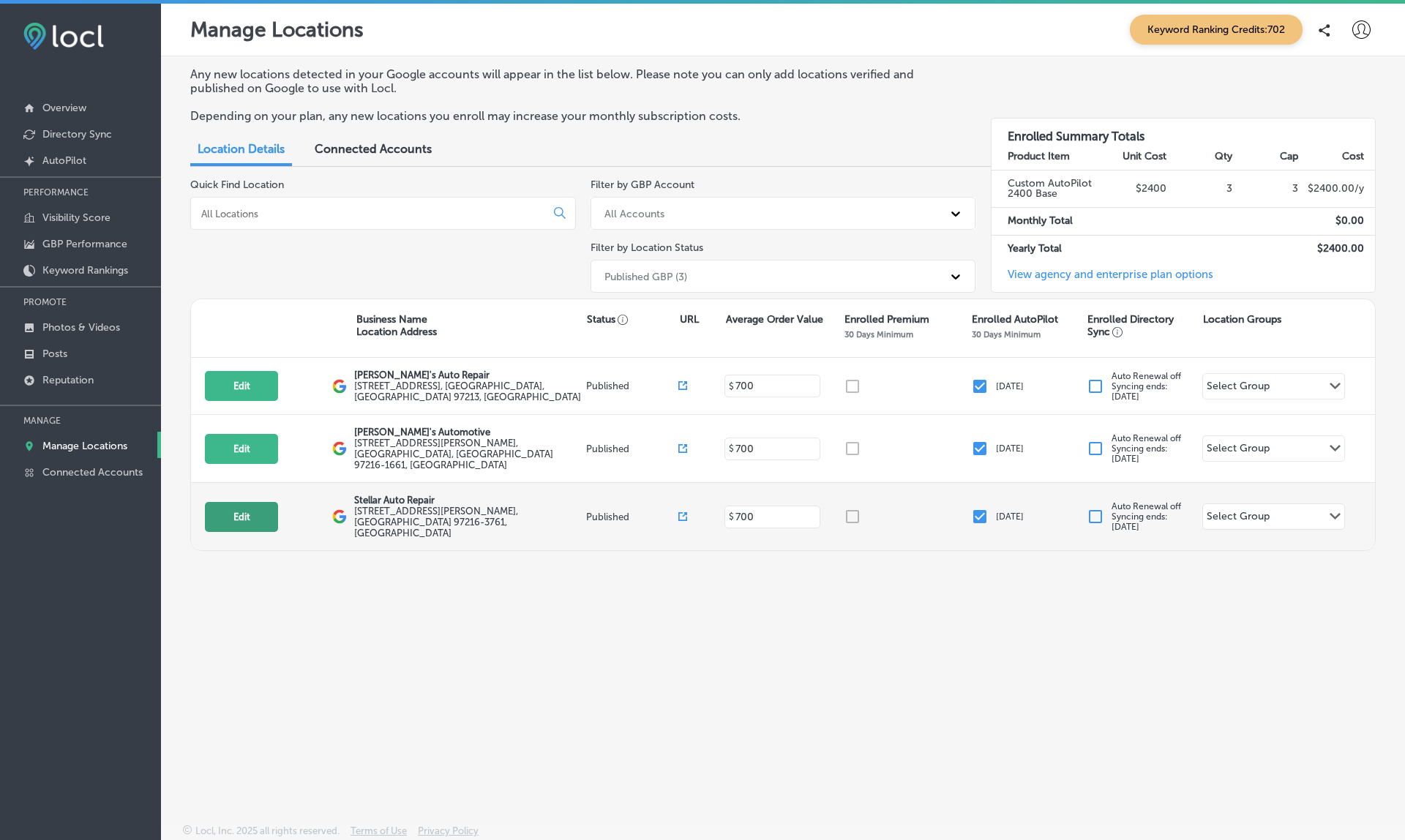
click at [226, 502] on button "Edit" at bounding box center [241, 517] width 73 height 30
select select "US"
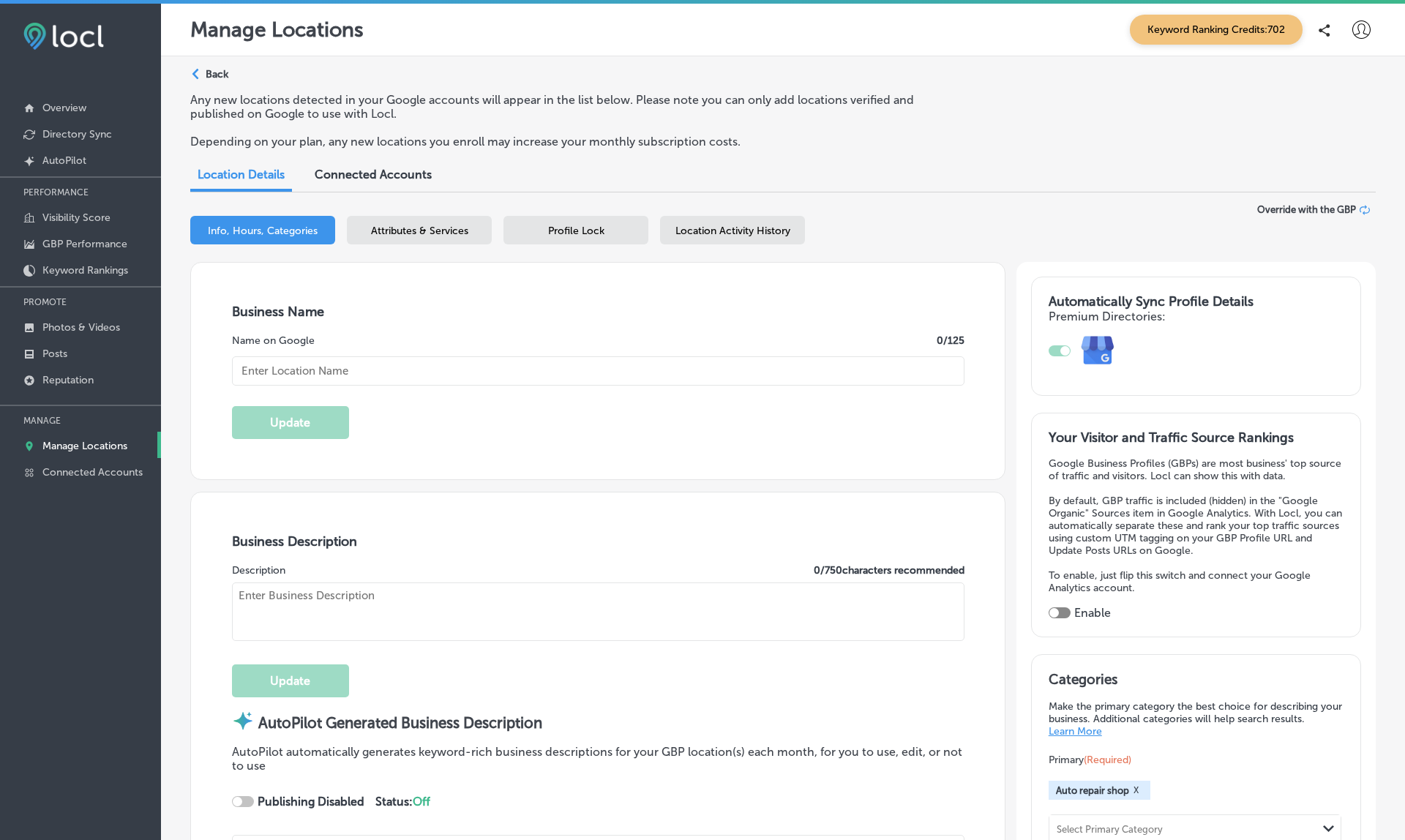
checkbox input "true"
type input "Stellar Auto Repair"
type textarea "Welcome to Stellar Auto Repair! We’re your trusted full-service auto shop dedic…"
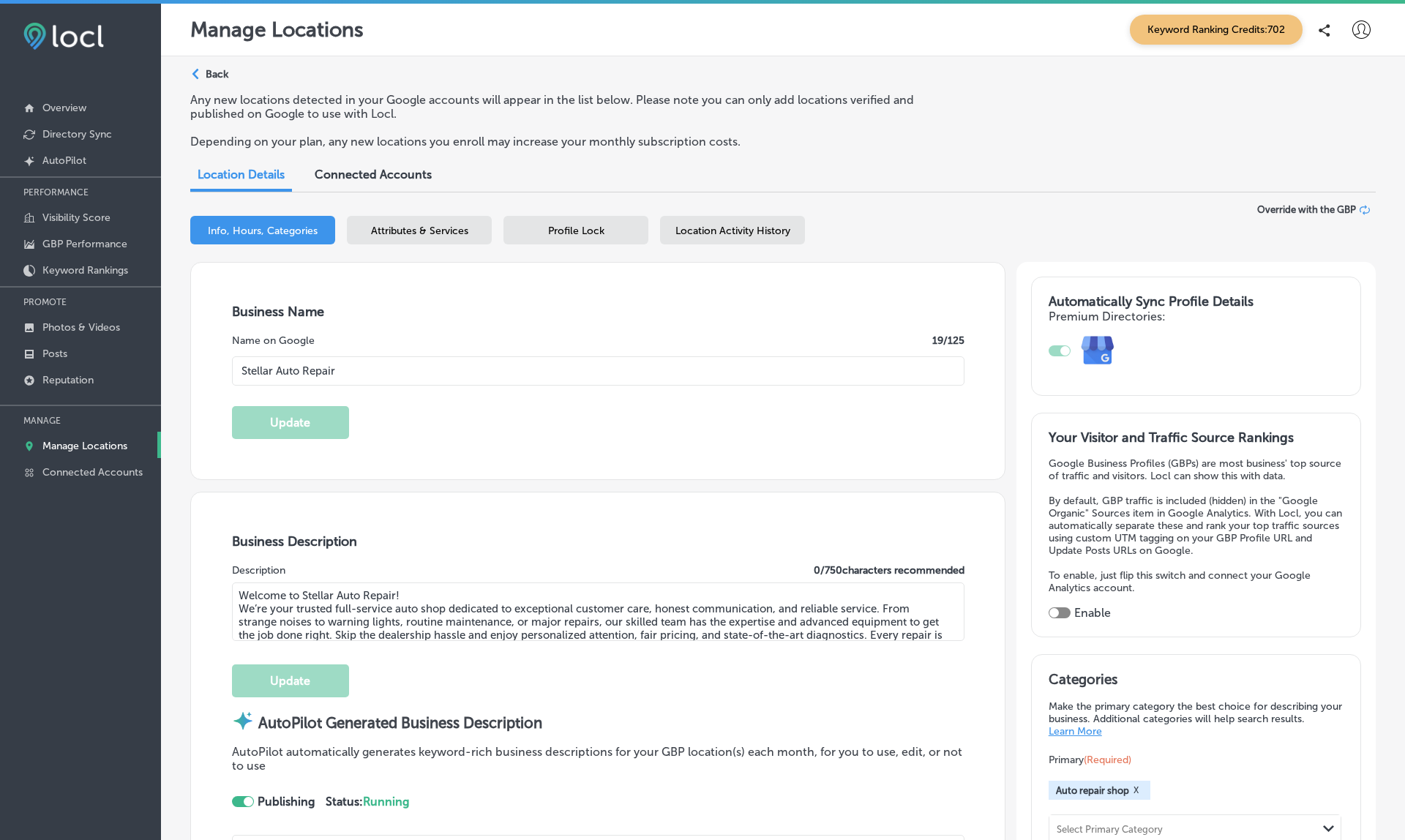
type textarea "Welcome to Stellar Auto Repair! Your trusted full-service auto shop, we special…"
type input "11801 SE Stark St"
type input "Portland"
type input "97216-3761"
type input "US"
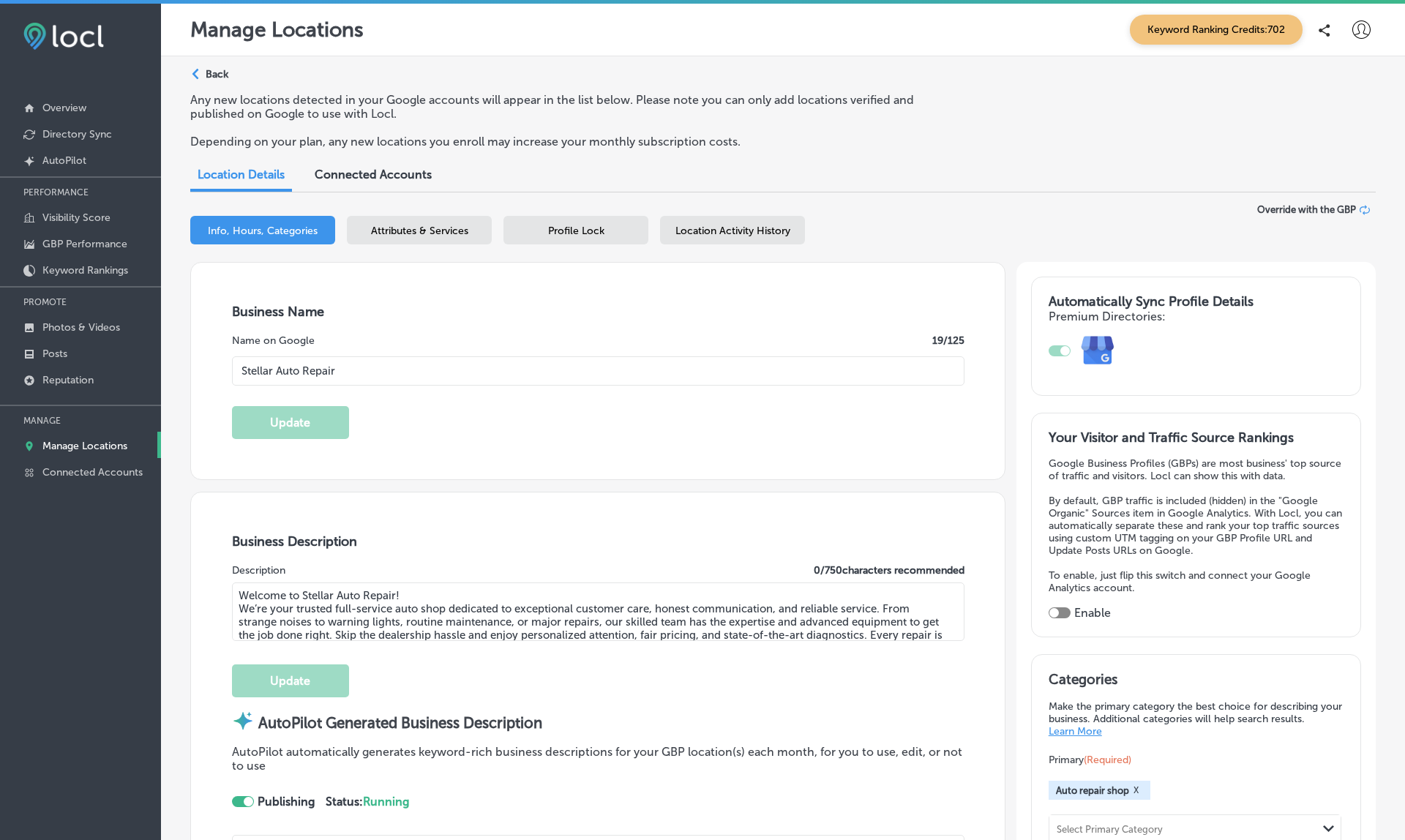
type input "http://stellarautorepair.com/"
type input "+1 503 400 6443"
select select "US"
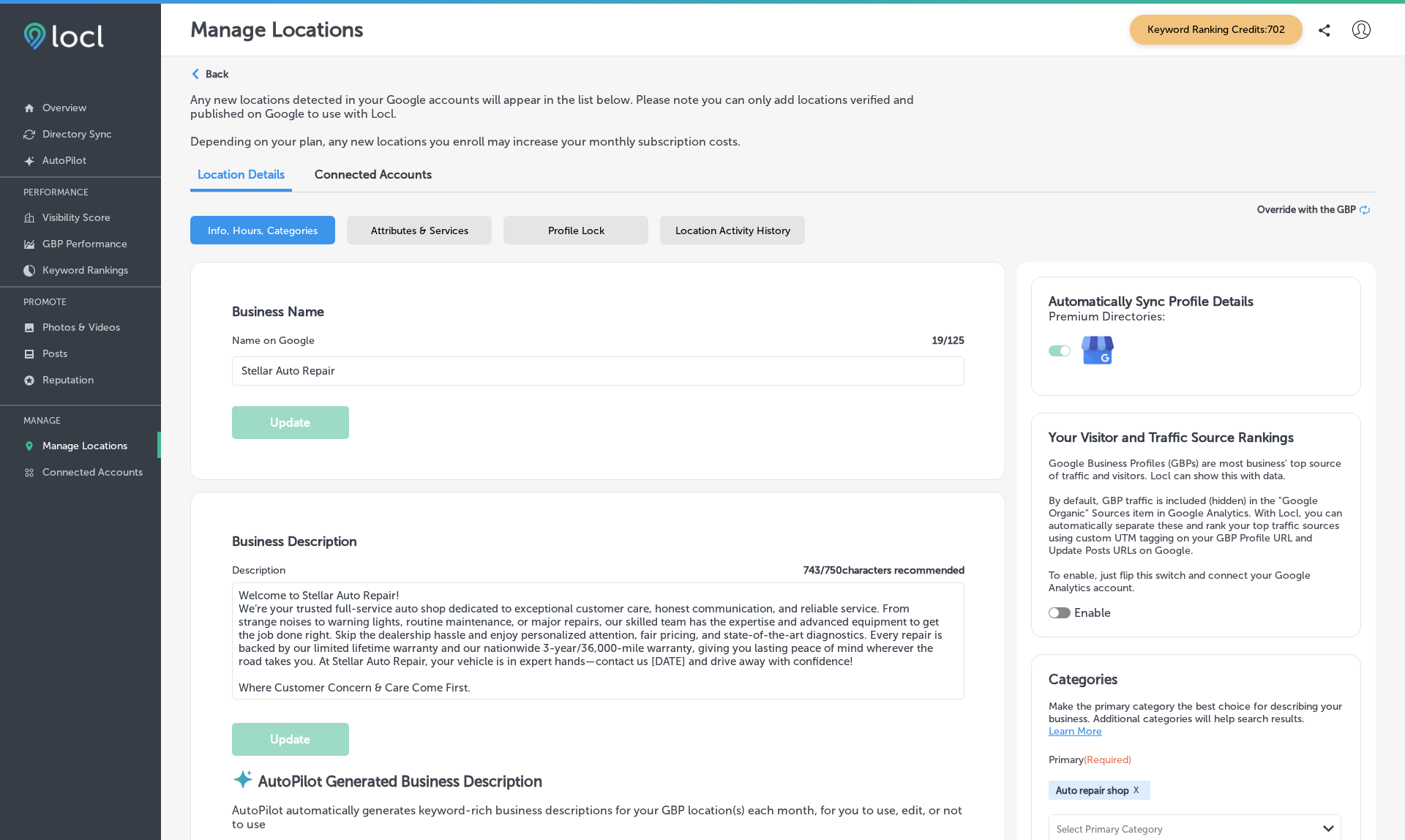
click at [758, 227] on span "Location Activity History" at bounding box center [733, 231] width 115 height 13
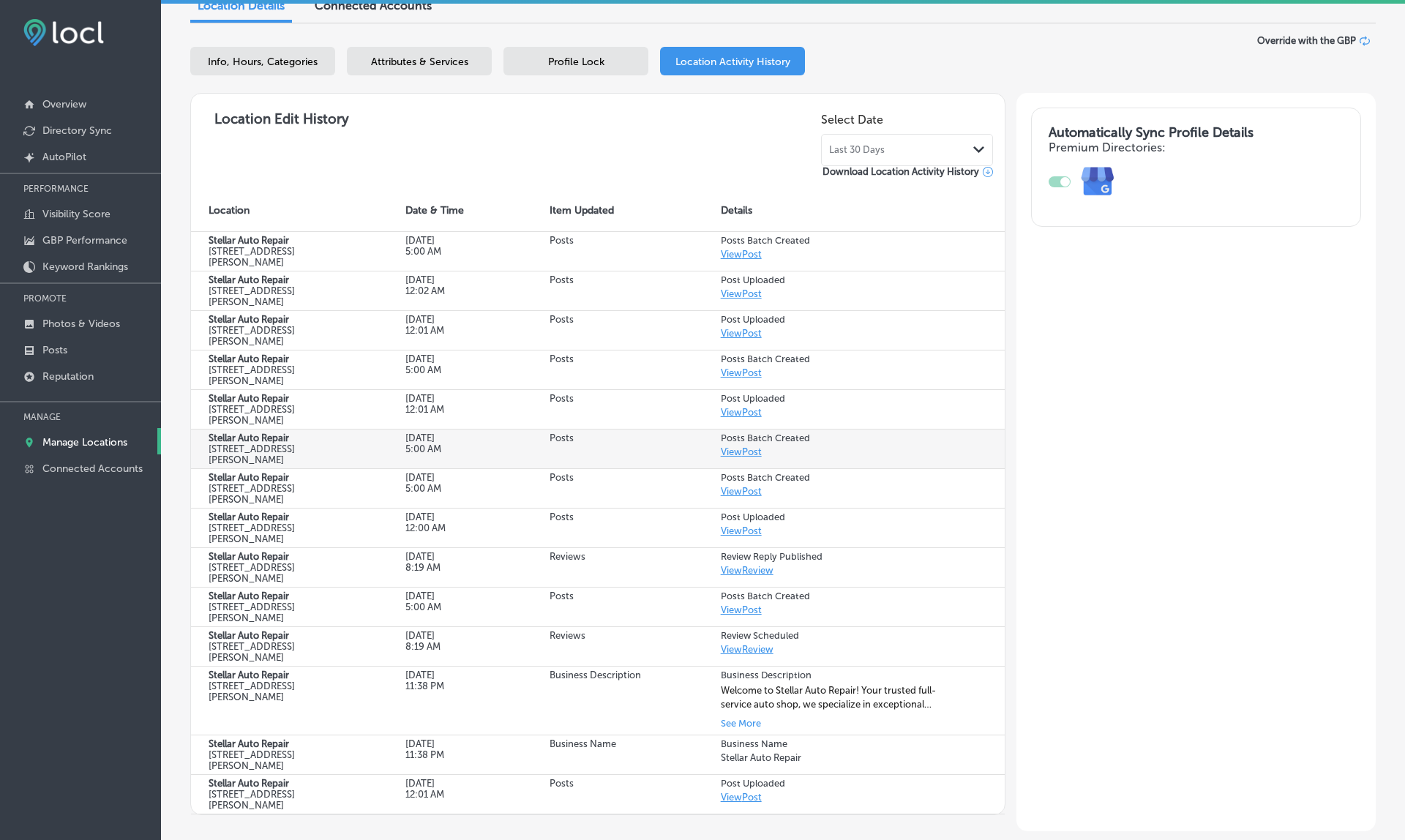
scroll to position [171, 0]
